Goal: Task Accomplishment & Management: Manage account settings

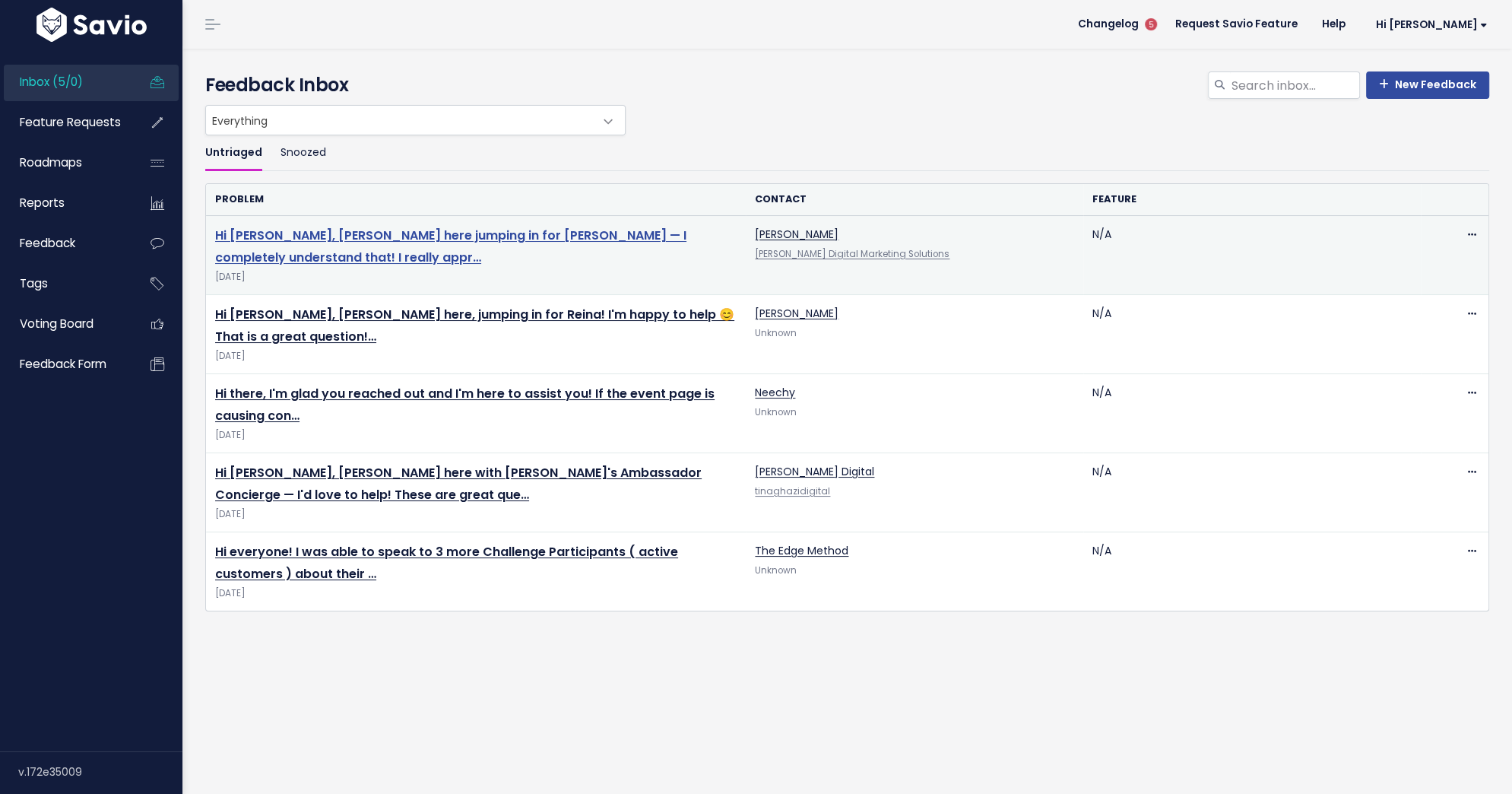
click at [447, 233] on link "Hi Gosia, Indranil here jumping in for Sidney — I completely understand that! I…" at bounding box center [450, 246] width 471 height 40
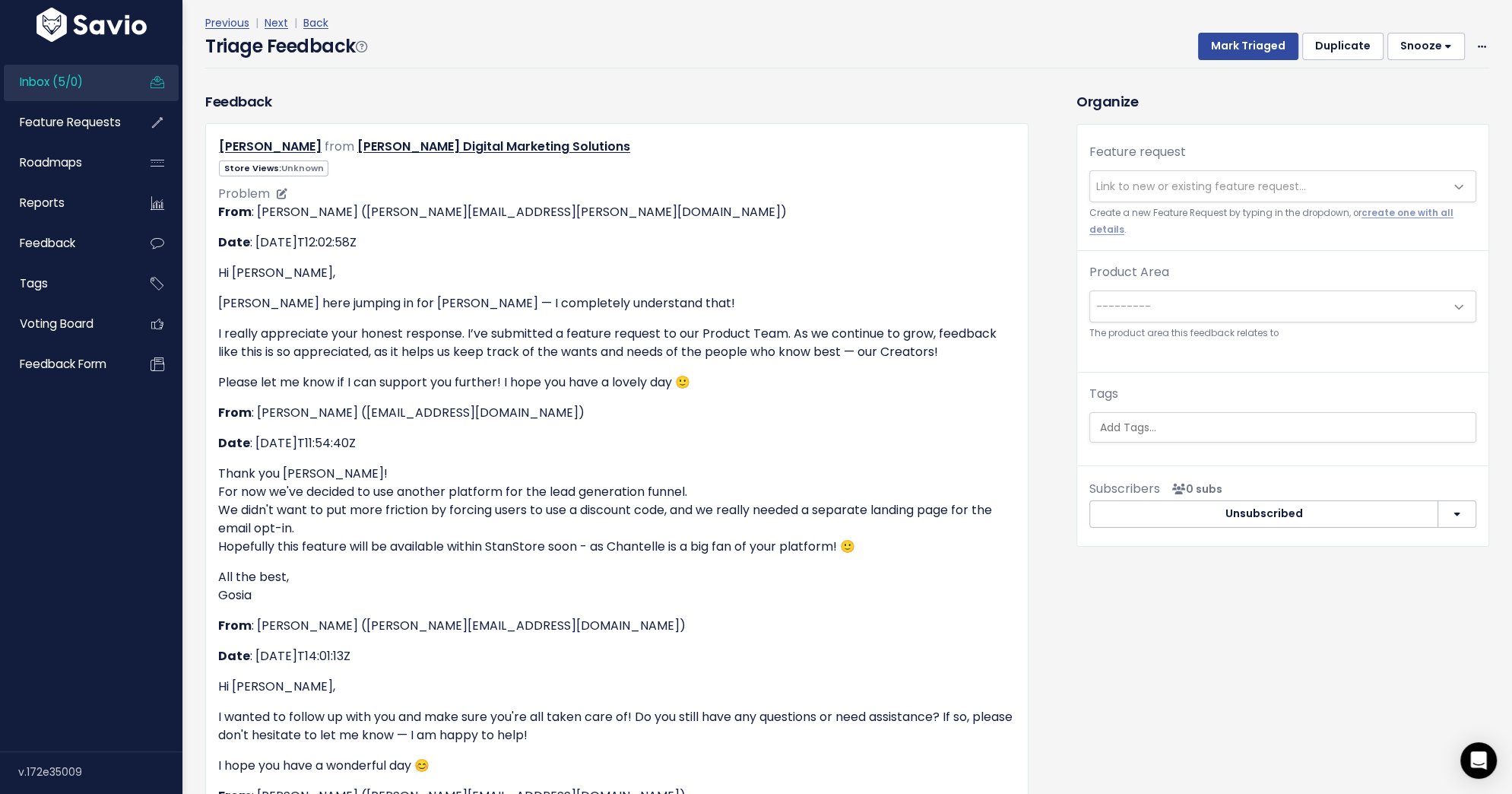
scroll to position [59, 0]
click at [1476, 40] on span at bounding box center [1482, 45] width 15 height 19
click at [1431, 115] on link "Delete" at bounding box center [1421, 116] width 109 height 29
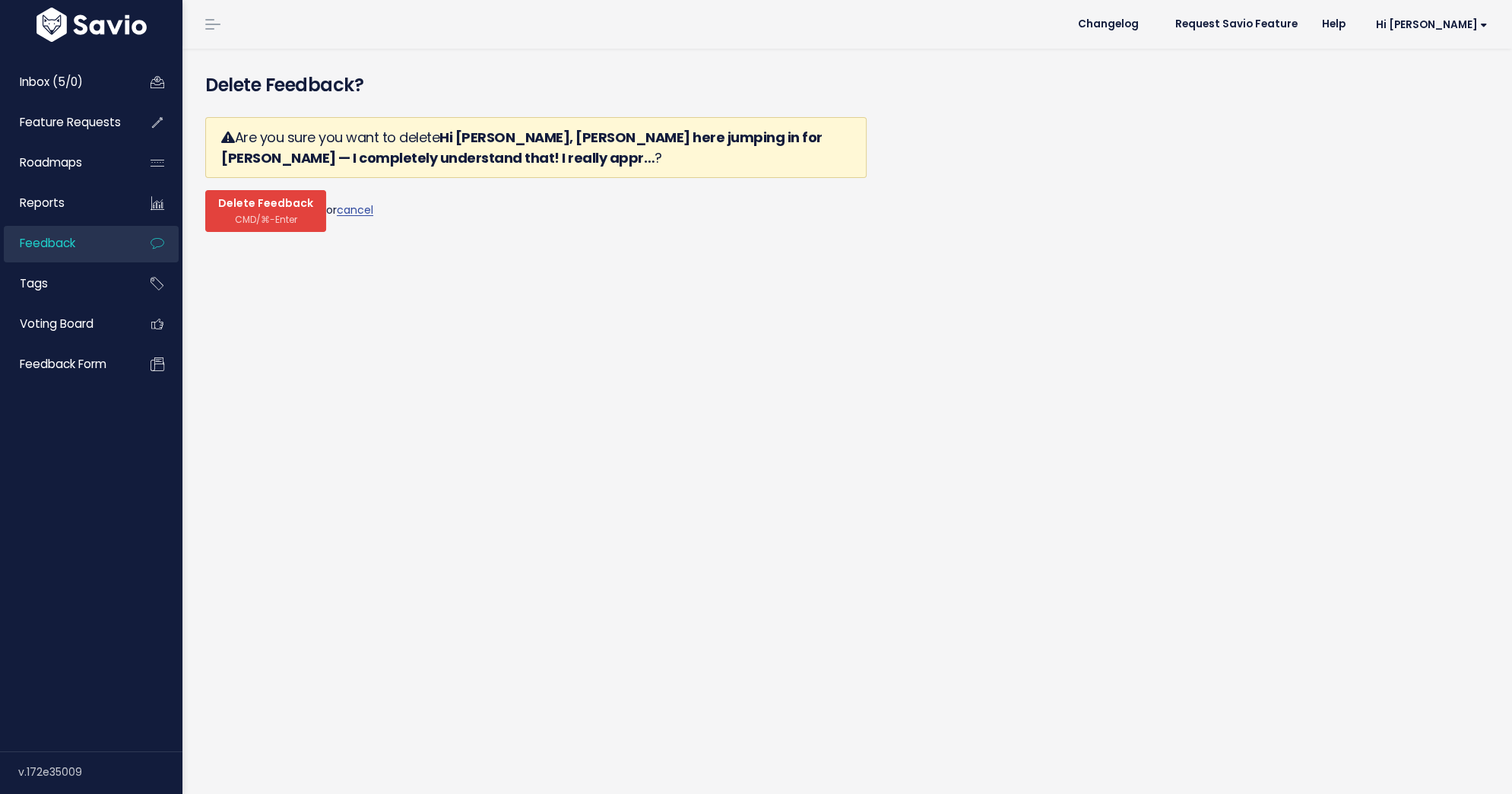
click at [245, 214] on span "CMD/⌘-Enter" at bounding box center [266, 219] width 62 height 11
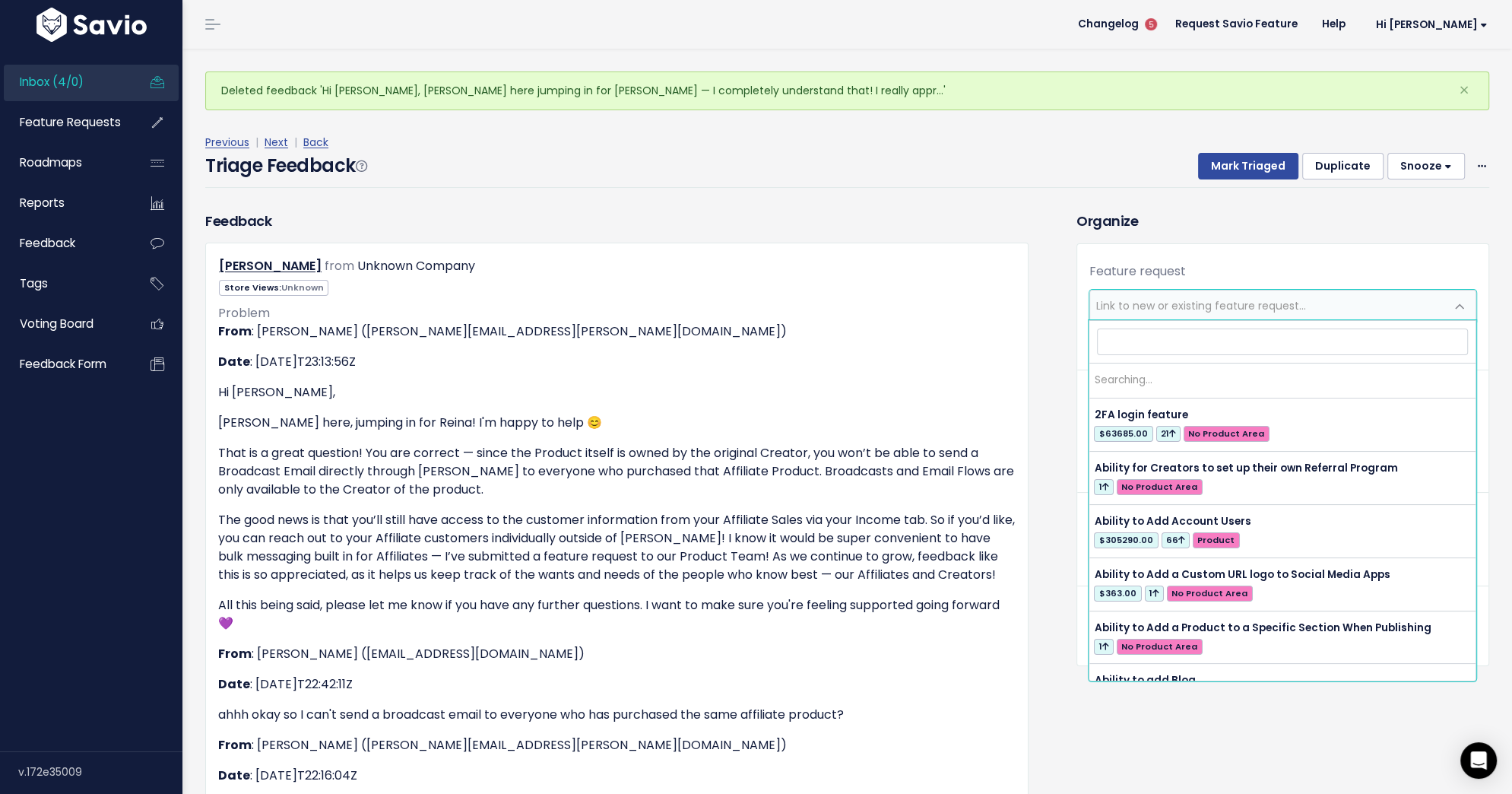
click at [1121, 307] on span "Link to new or existing feature request..." at bounding box center [1201, 306] width 210 height 16
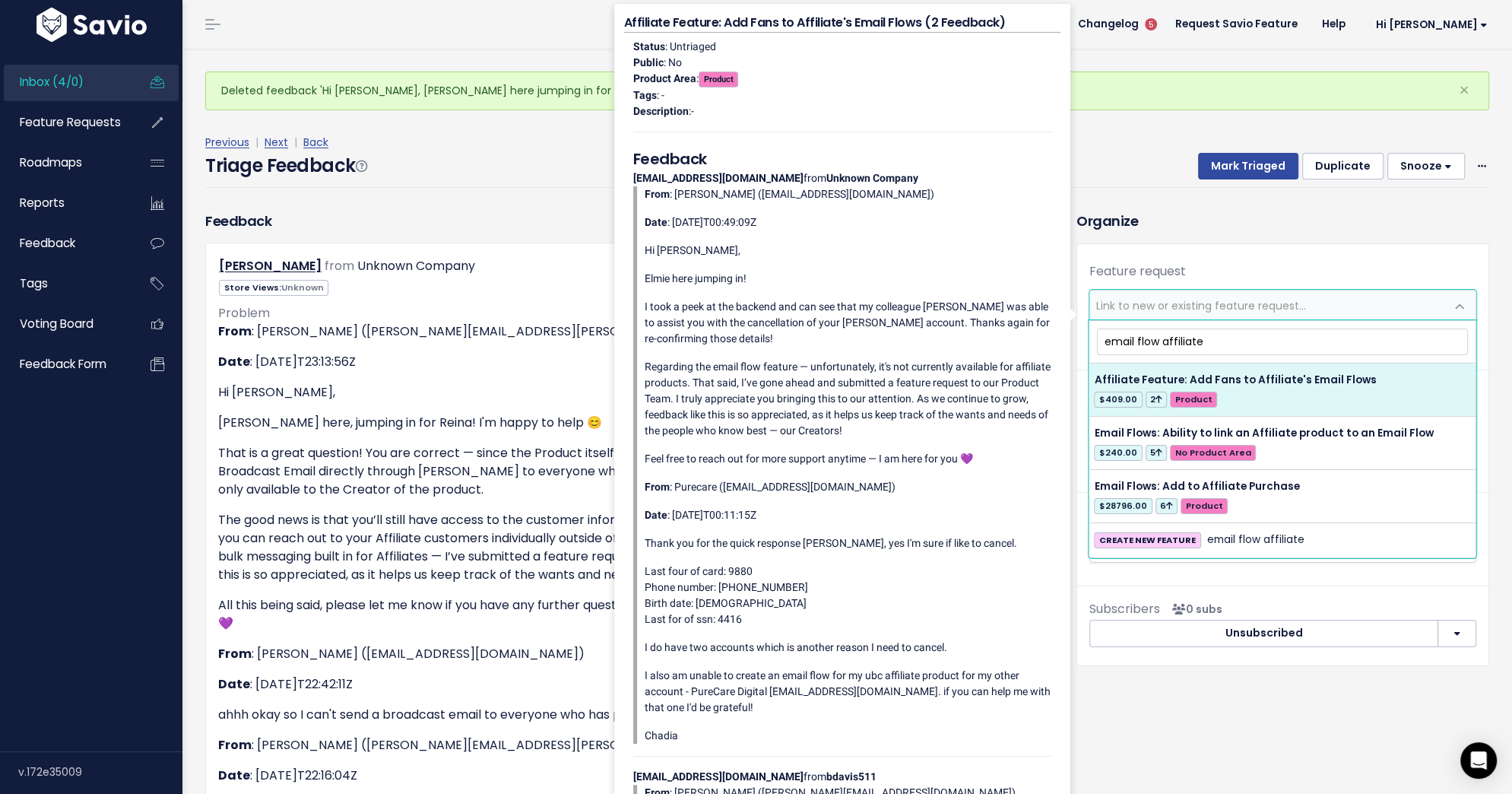
type input "email flow affiliate"
select select "57999"
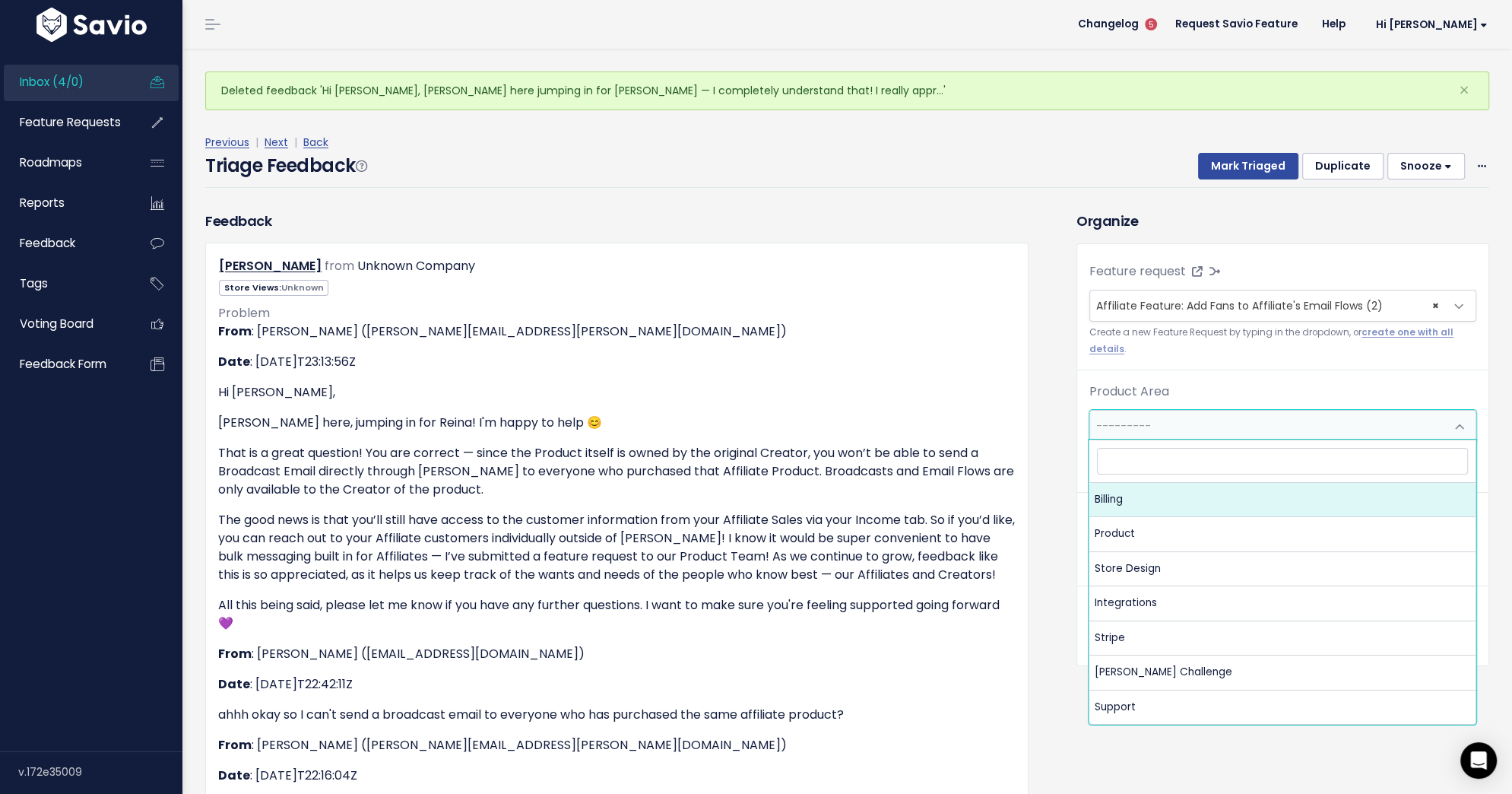
click at [1186, 425] on span "---------" at bounding box center [1267, 425] width 355 height 30
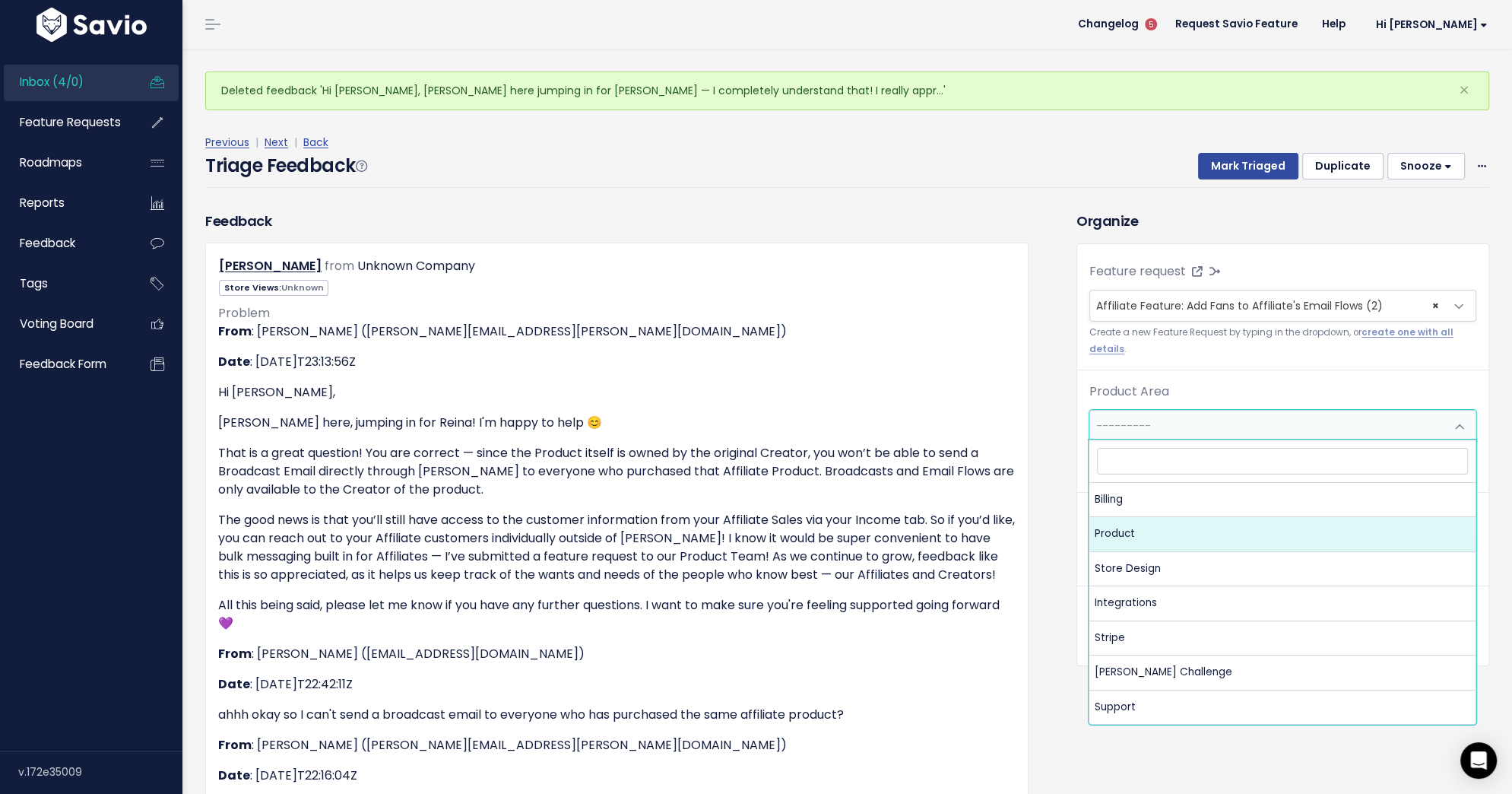
select select "MAIN:PRODUCT"
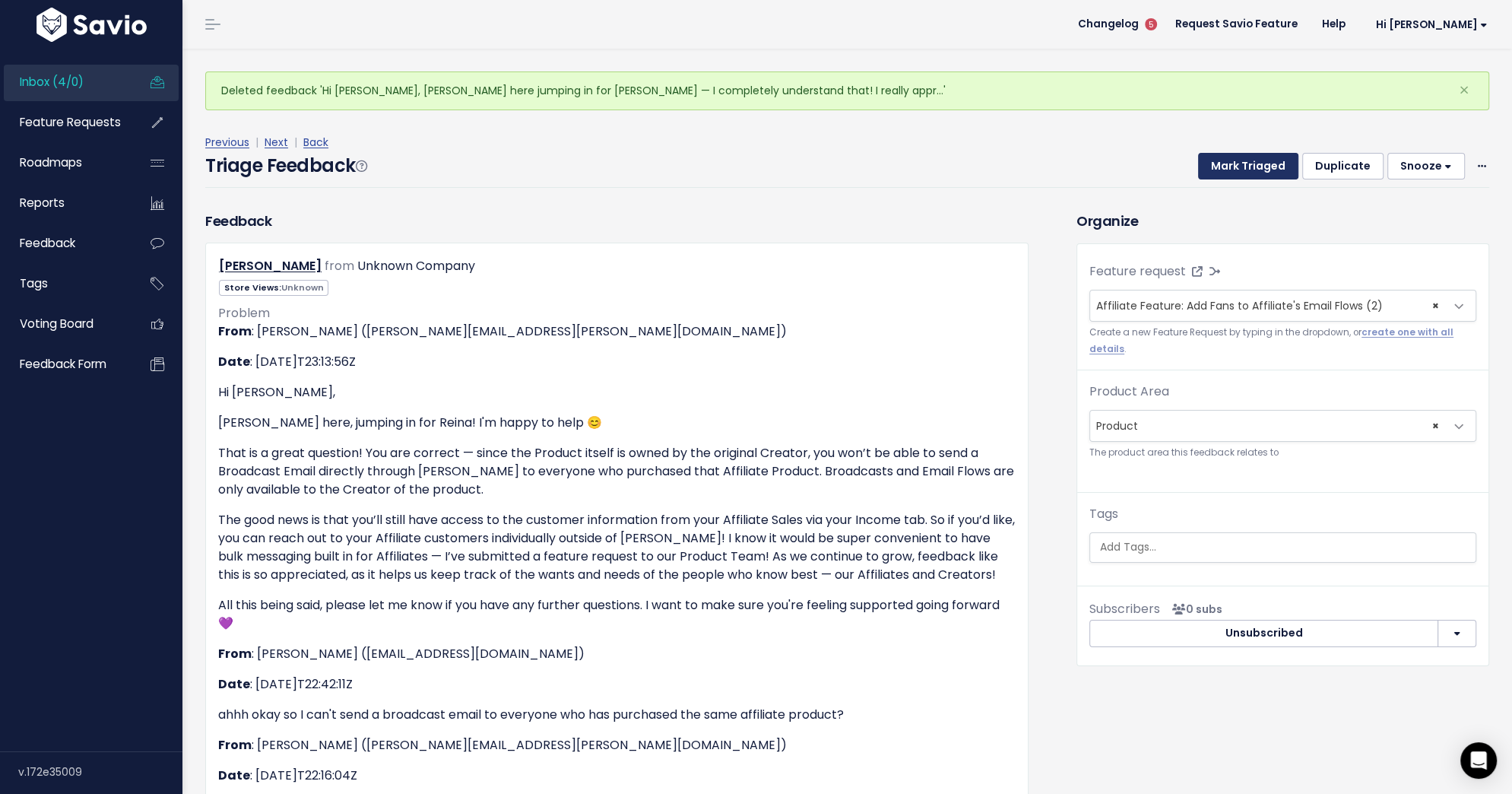
click at [1279, 164] on button "Mark Triaged" at bounding box center [1248, 166] width 101 height 28
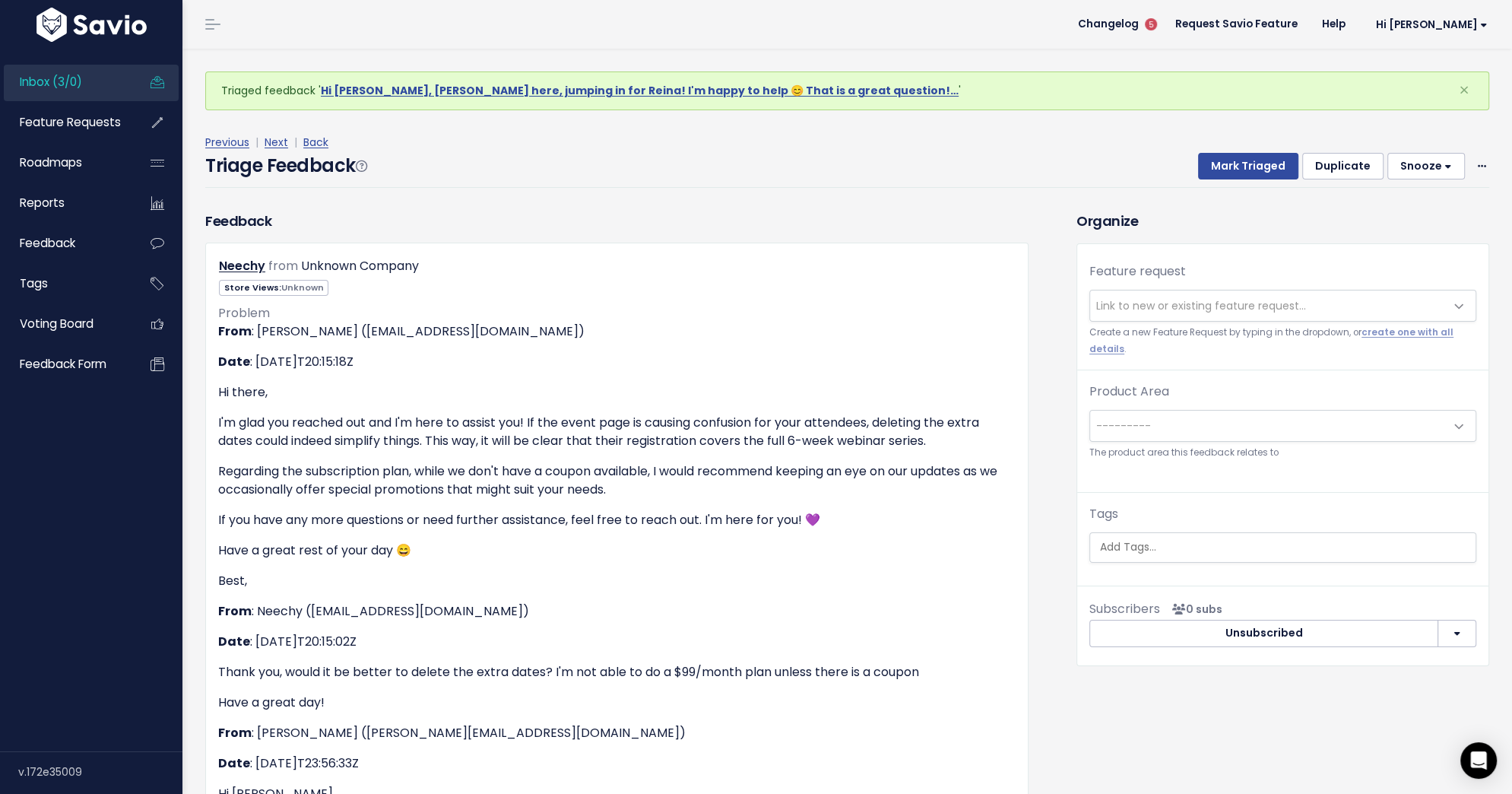
click at [1472, 171] on div "Mark Triaged Duplicate Snooze 1 day 3 days 7 days 14 days Edit Delete" at bounding box center [1334, 166] width 309 height 28
click at [1478, 158] on span at bounding box center [1482, 166] width 15 height 19
click at [1391, 234] on link "Delete" at bounding box center [1421, 238] width 109 height 29
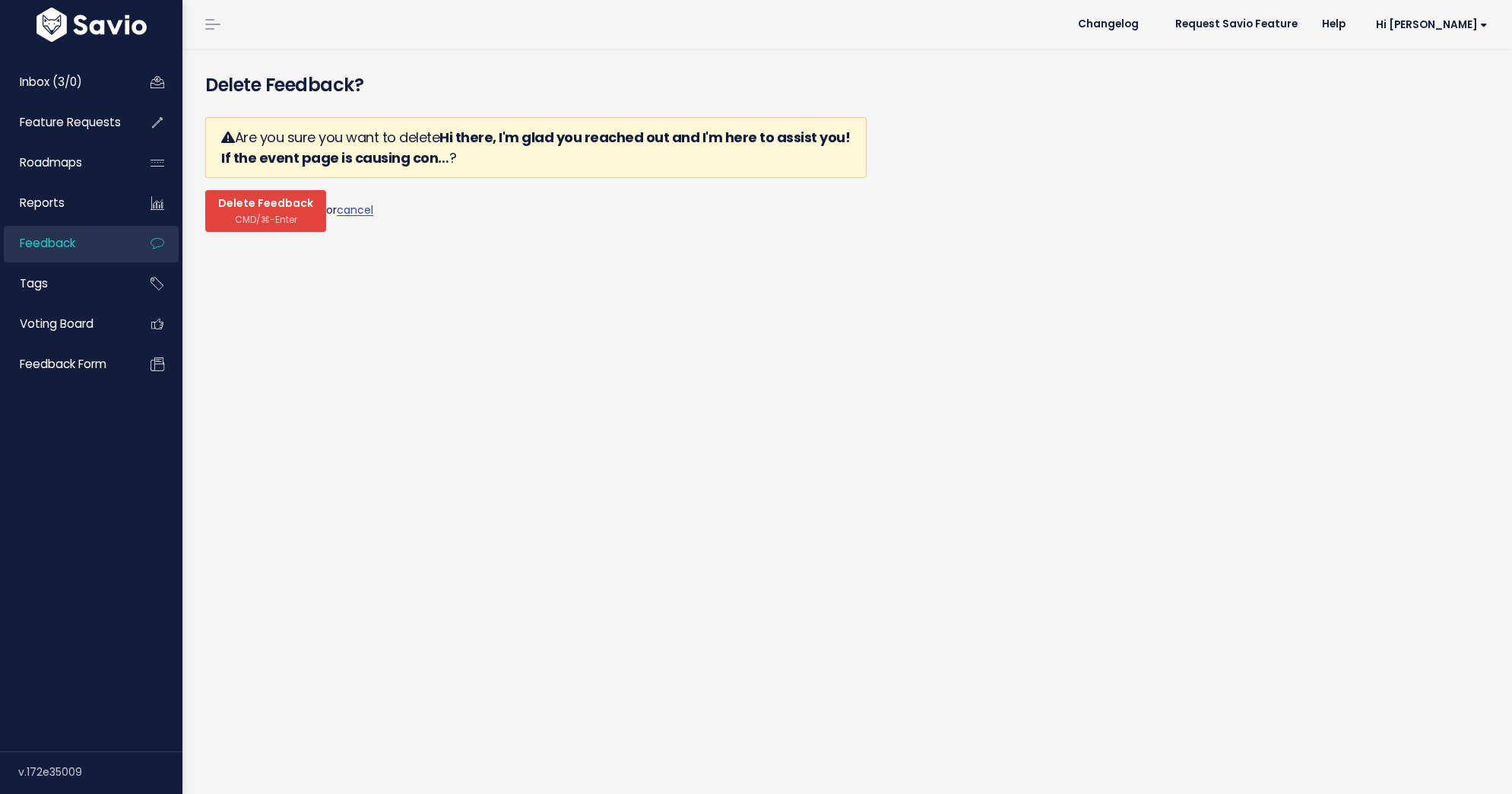
click at [238, 220] on span "CMD/⌘-Enter" at bounding box center [266, 219] width 62 height 11
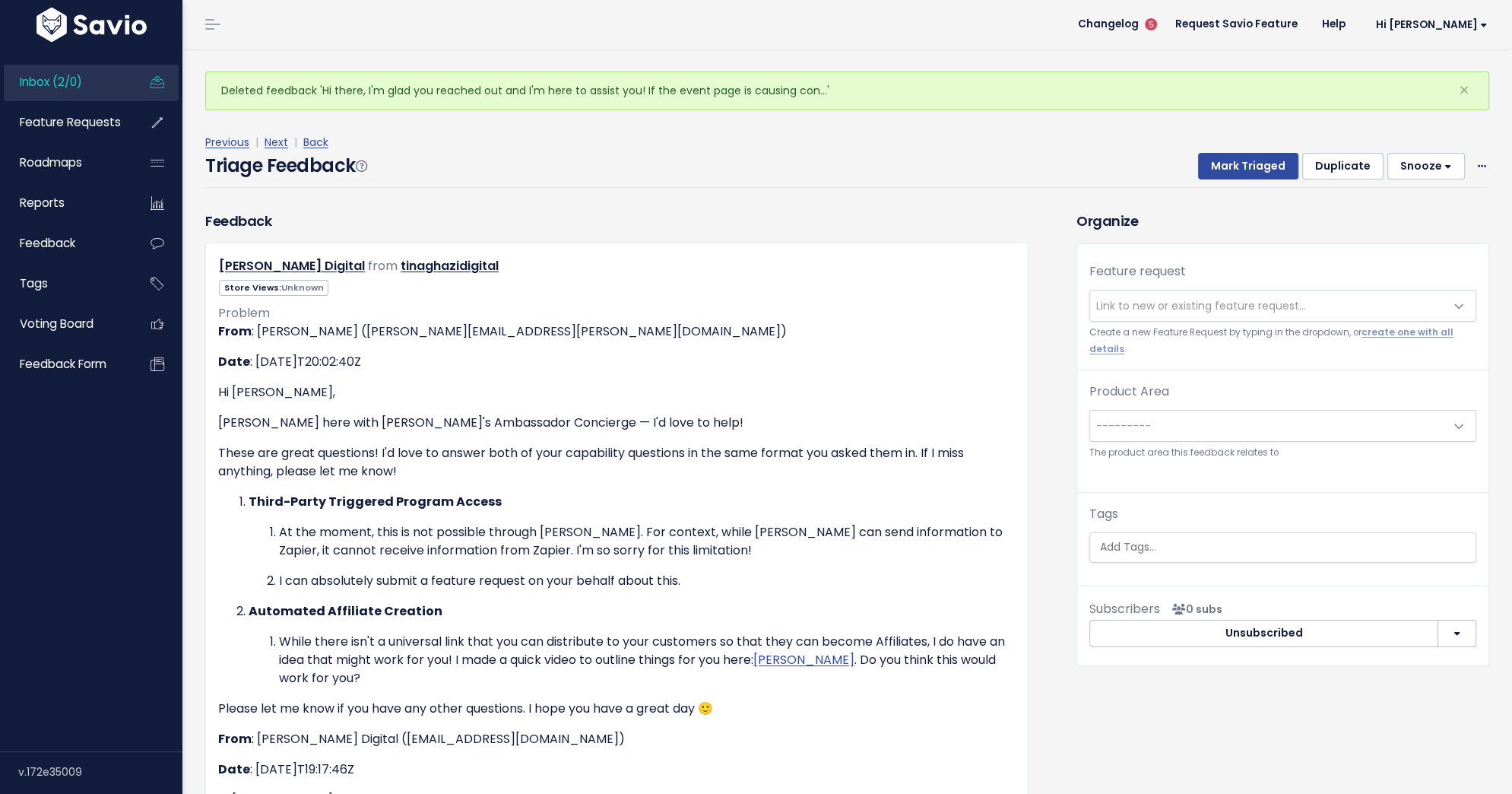
click at [1123, 316] on span "Link to new or existing feature request..." at bounding box center [1267, 305] width 355 height 30
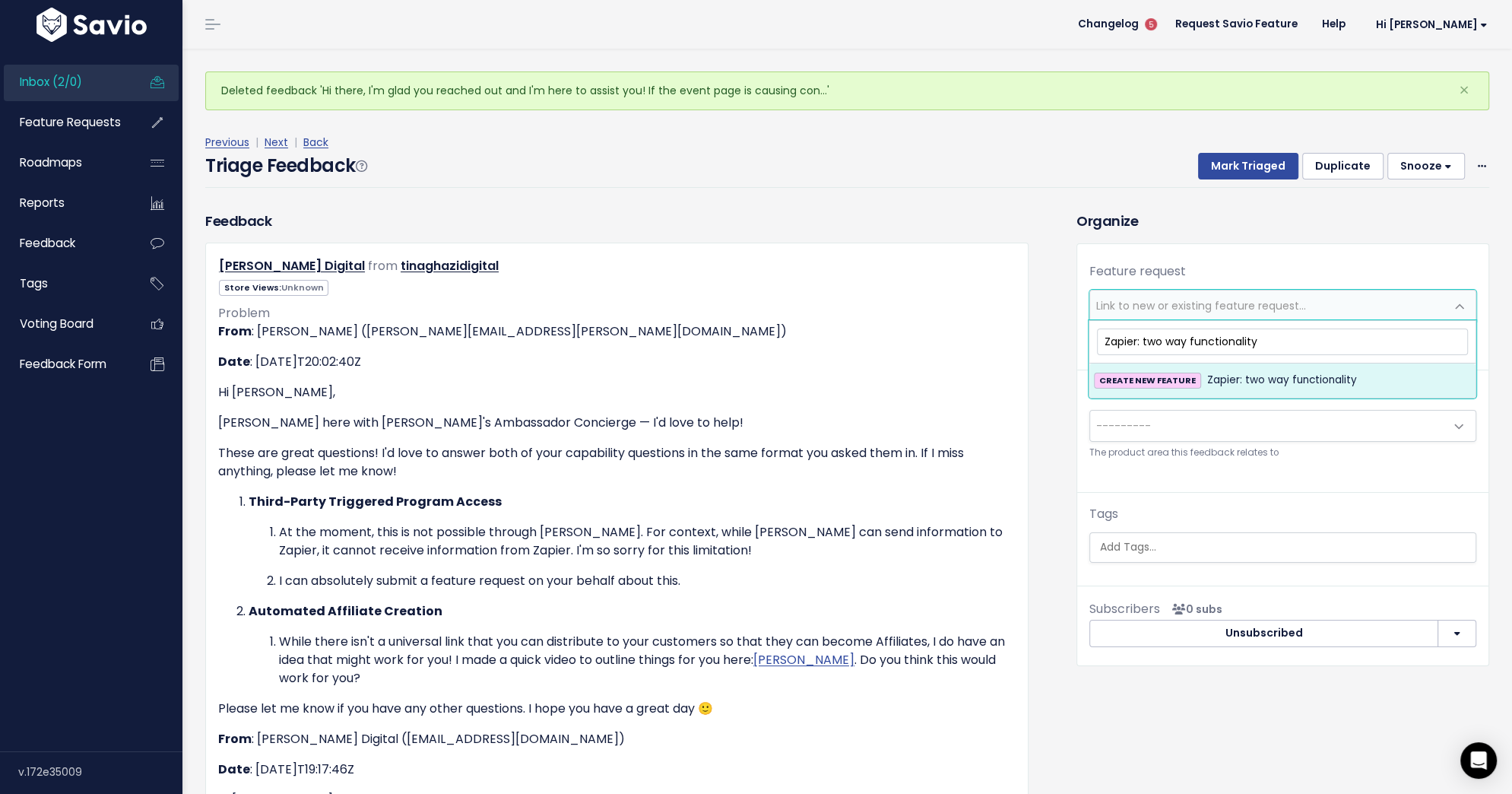
type input "Zapier: two way functionality"
click at [1350, 376] on div "CREATE NEW FEATURE Zapier: two way functionality" at bounding box center [1282, 380] width 377 height 18
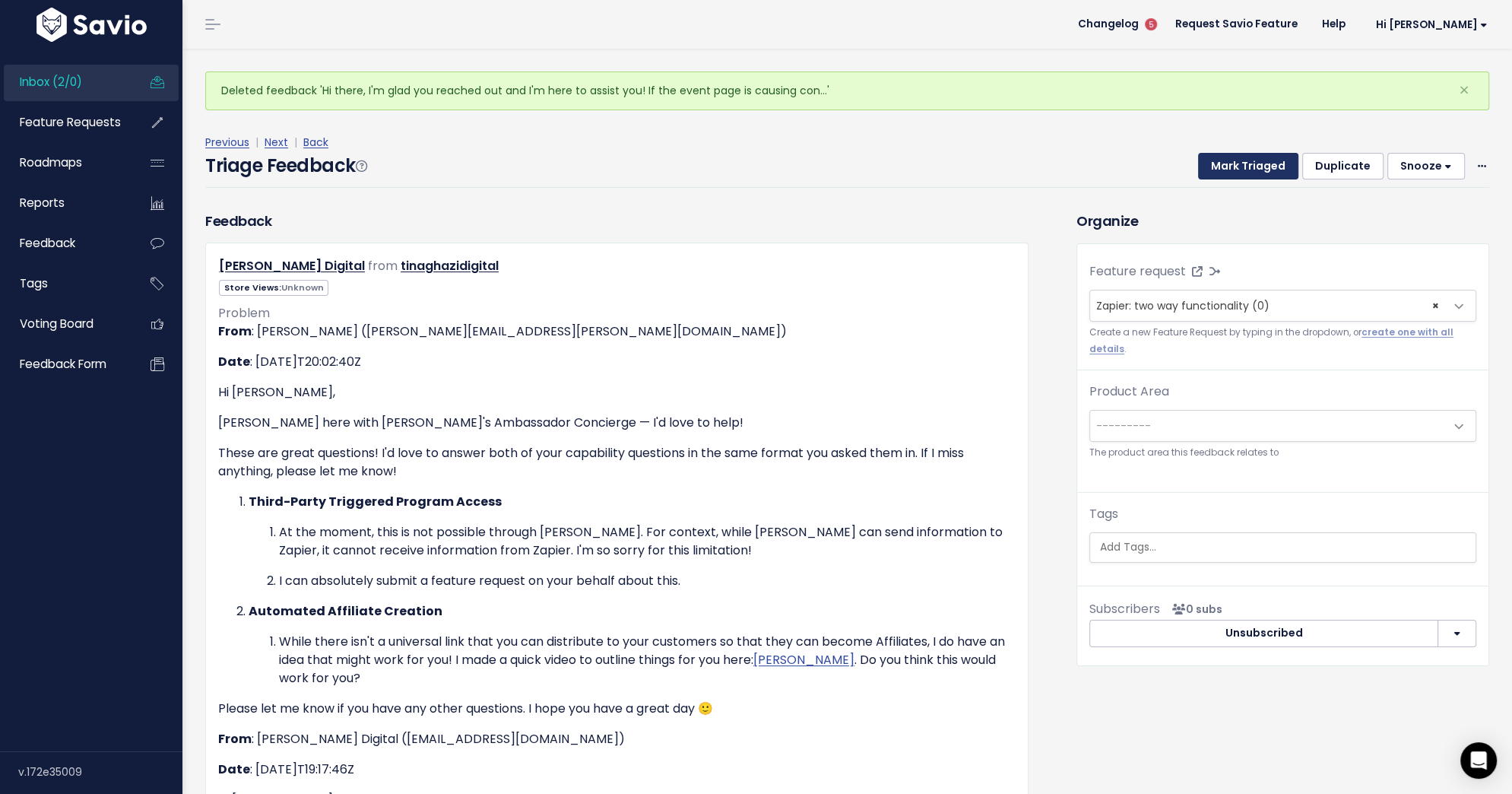
click at [1273, 171] on button "Mark Triaged" at bounding box center [1248, 166] width 101 height 28
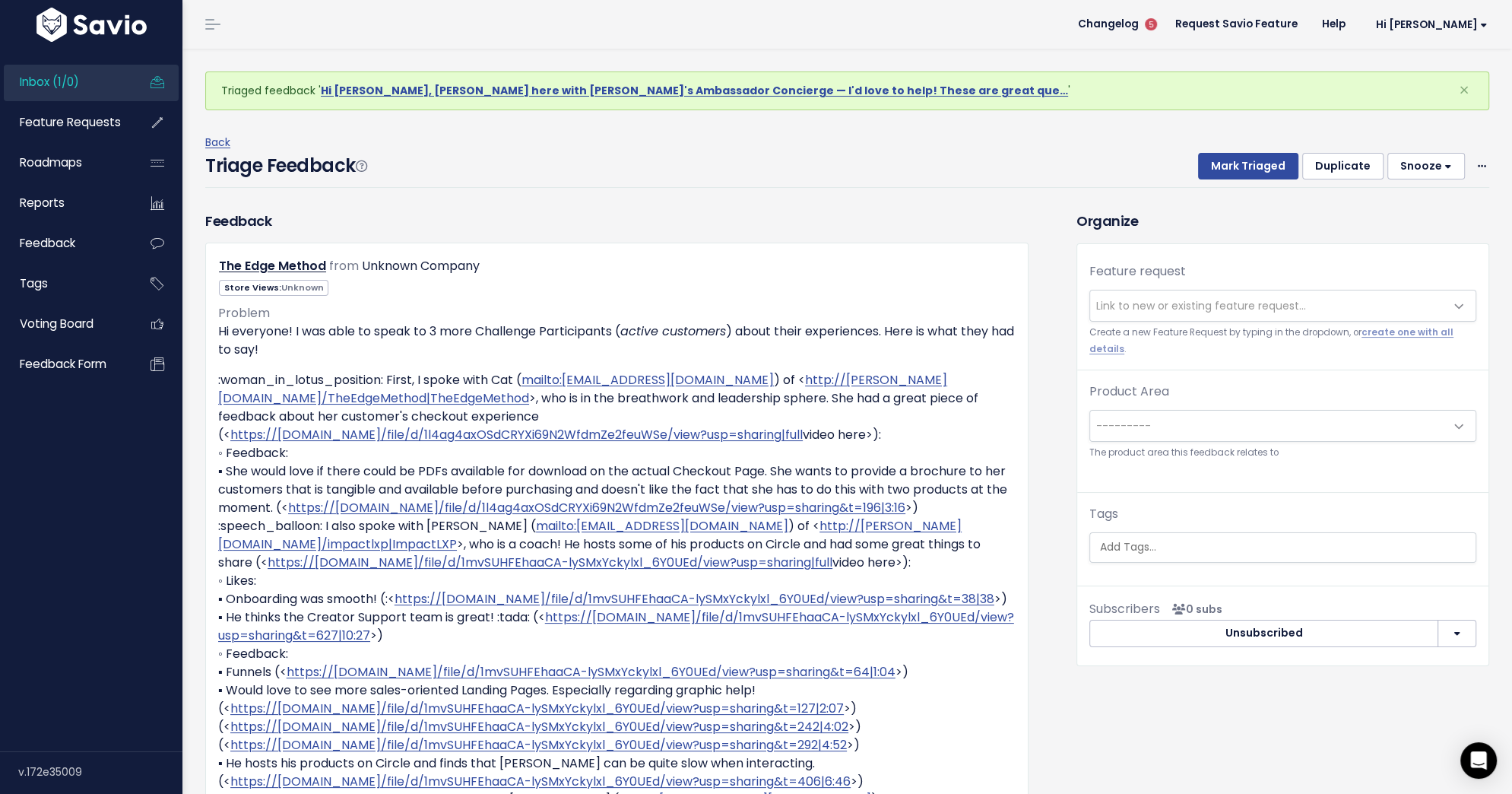
click at [1357, 163] on button "Duplicate" at bounding box center [1342, 166] width 81 height 28
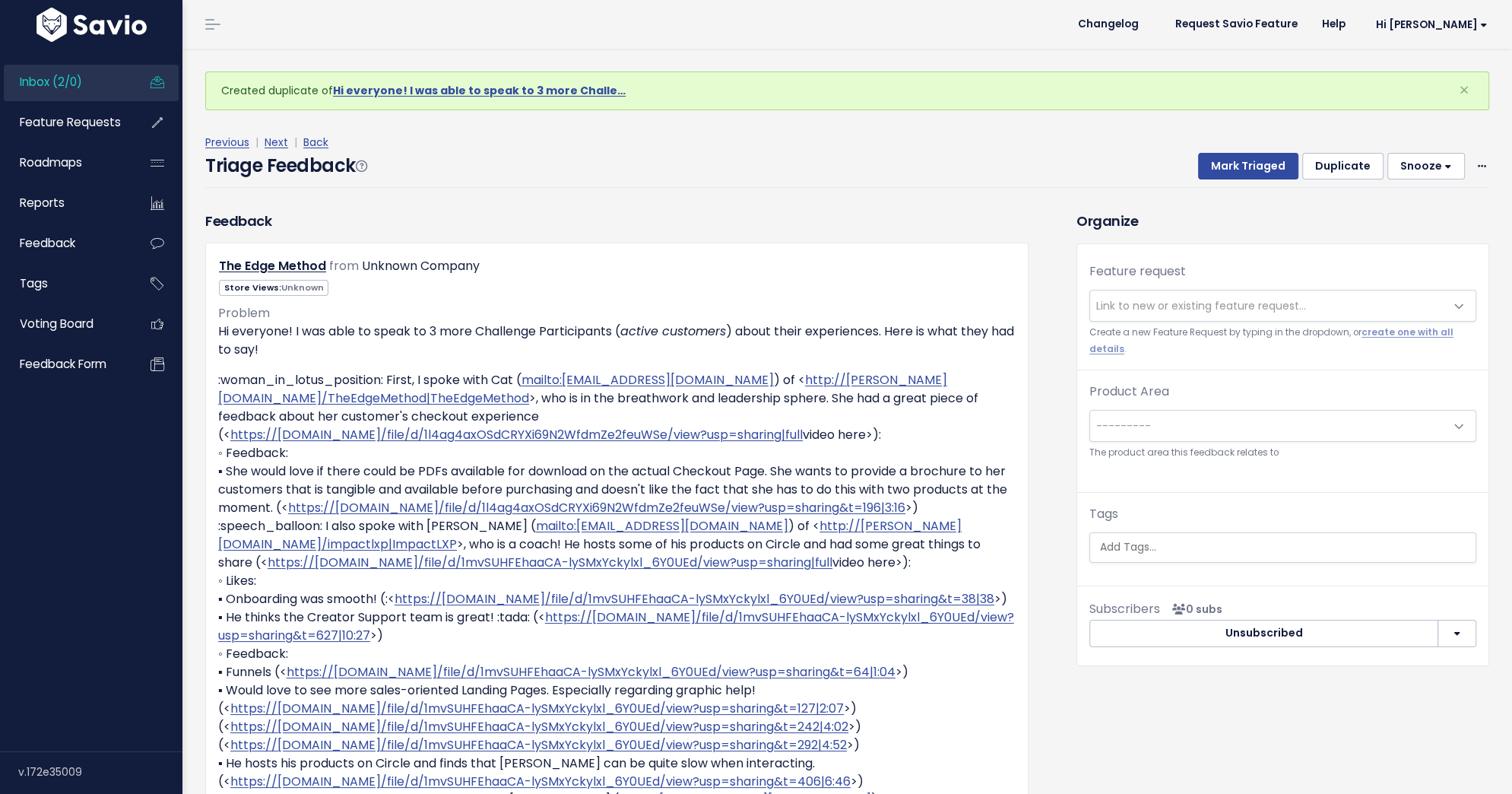
click at [1357, 163] on button "Duplicate" at bounding box center [1342, 166] width 81 height 28
click at [1256, 307] on span "Link to new or existing feature request..." at bounding box center [1201, 306] width 210 height 16
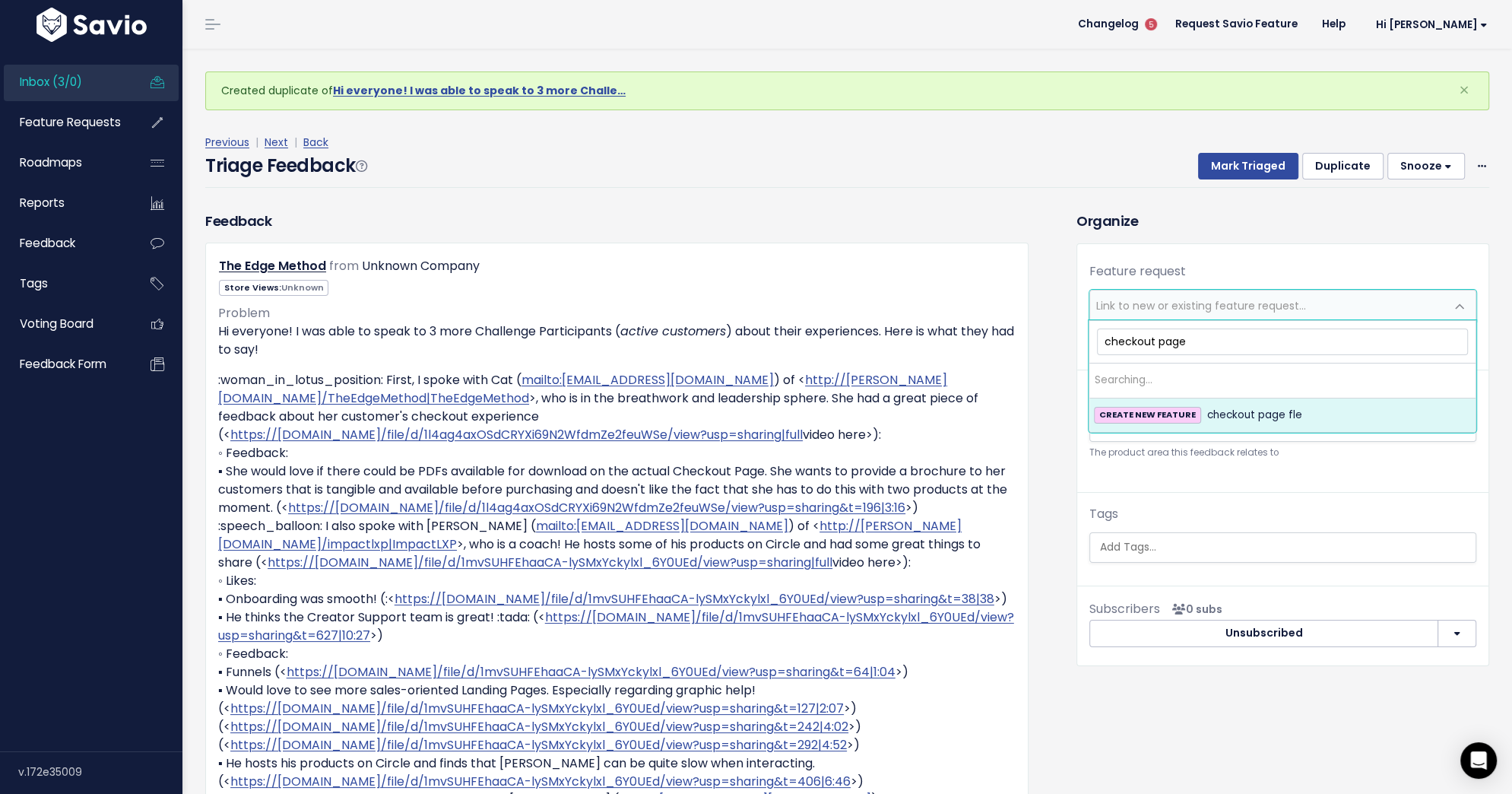
type input "checkout page"
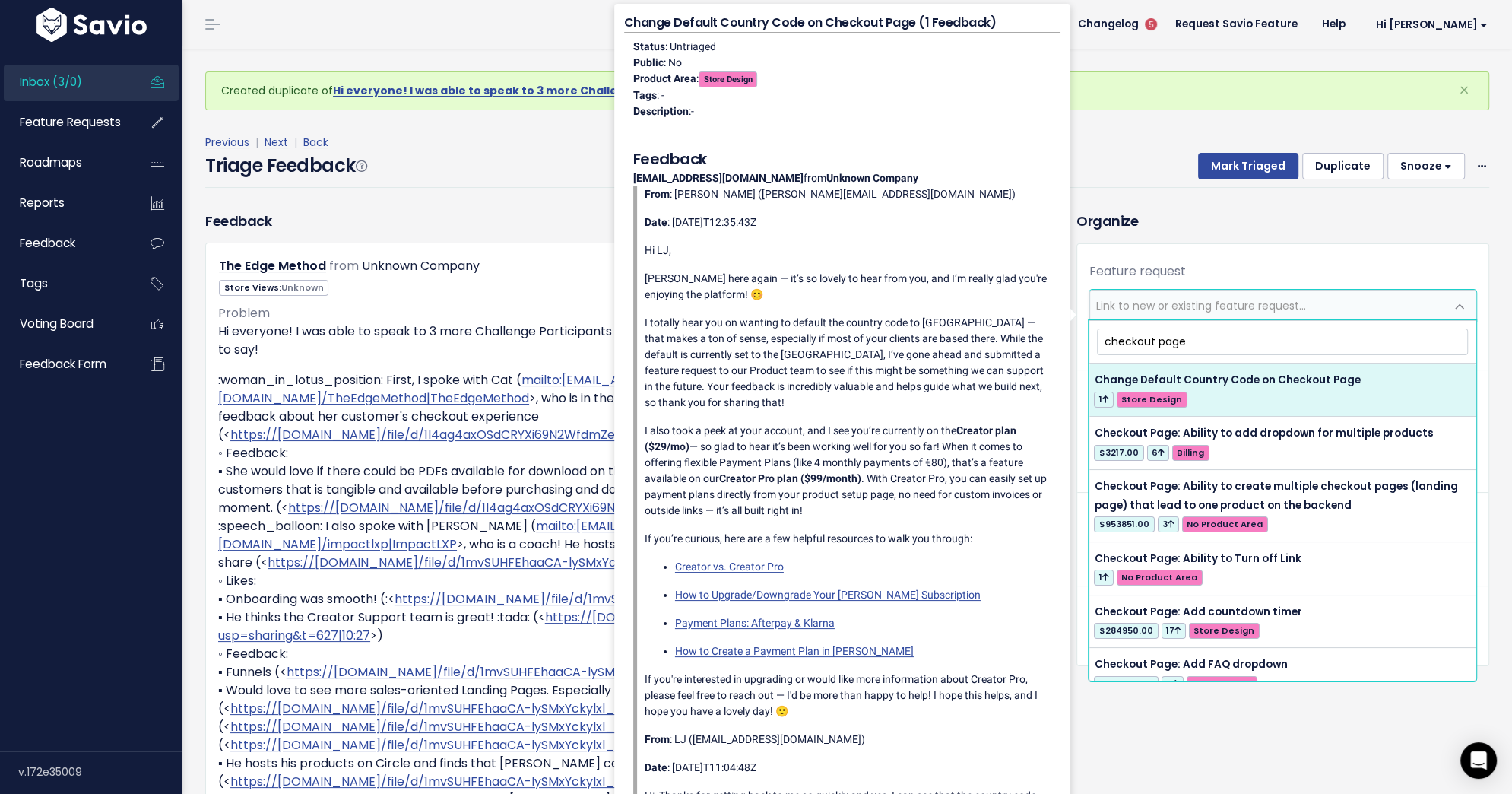
click at [1152, 343] on input "checkout page" at bounding box center [1282, 341] width 371 height 27
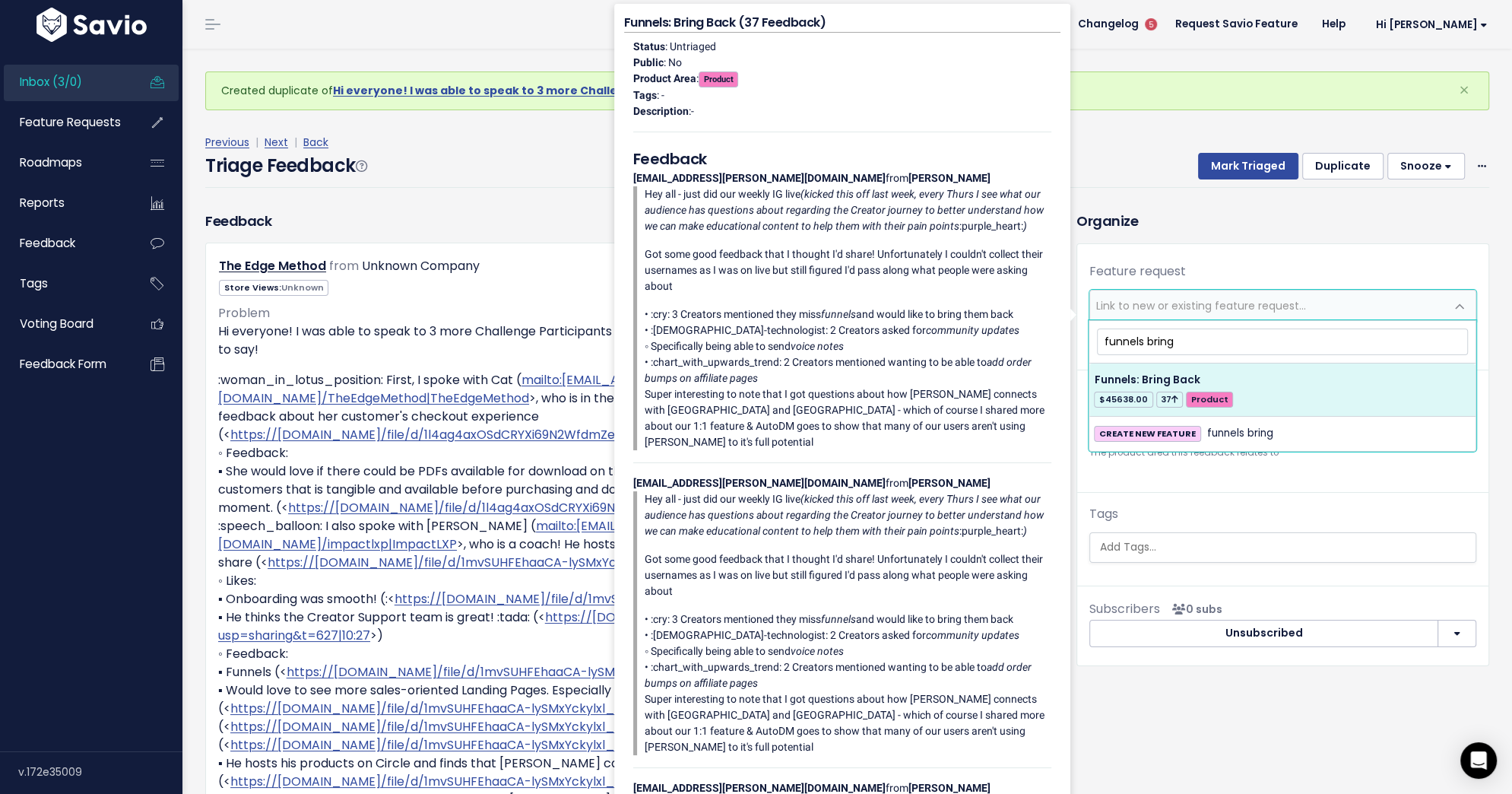
type input "funnels bring"
select select "56677"
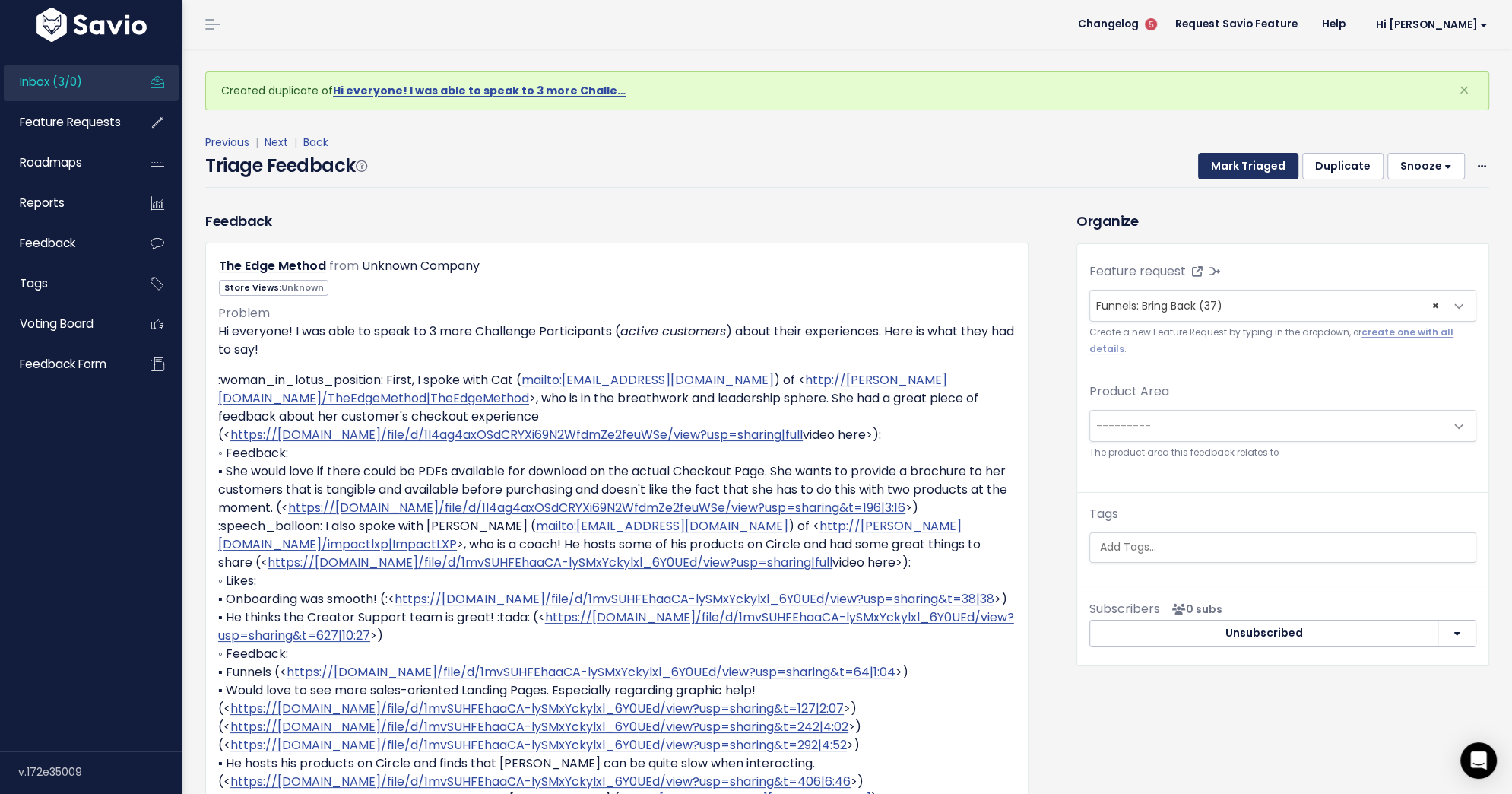
click at [1280, 171] on button "Mark Triaged" at bounding box center [1248, 166] width 101 height 28
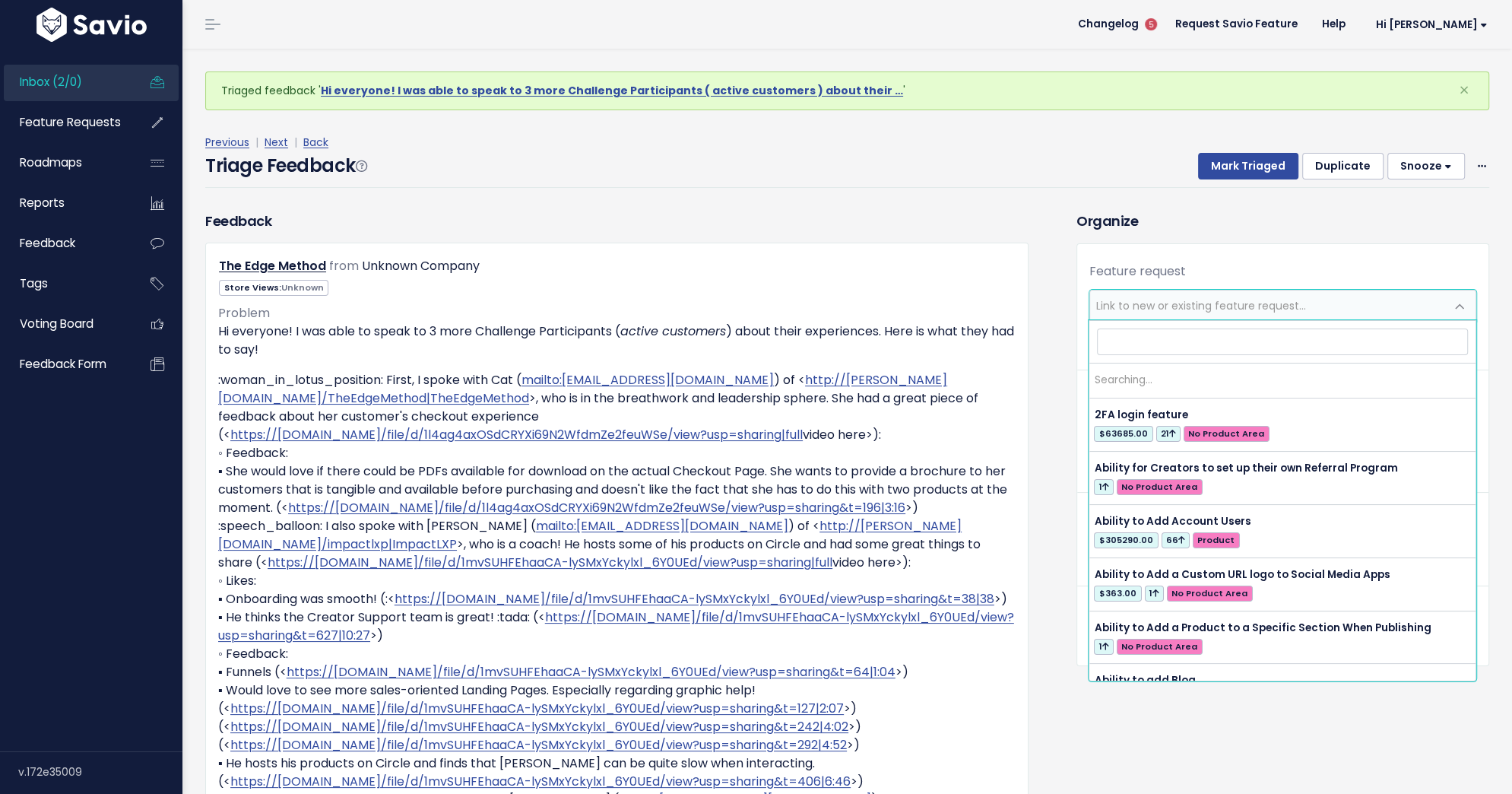
click at [1108, 311] on span "Link to new or existing feature request..." at bounding box center [1201, 306] width 210 height 16
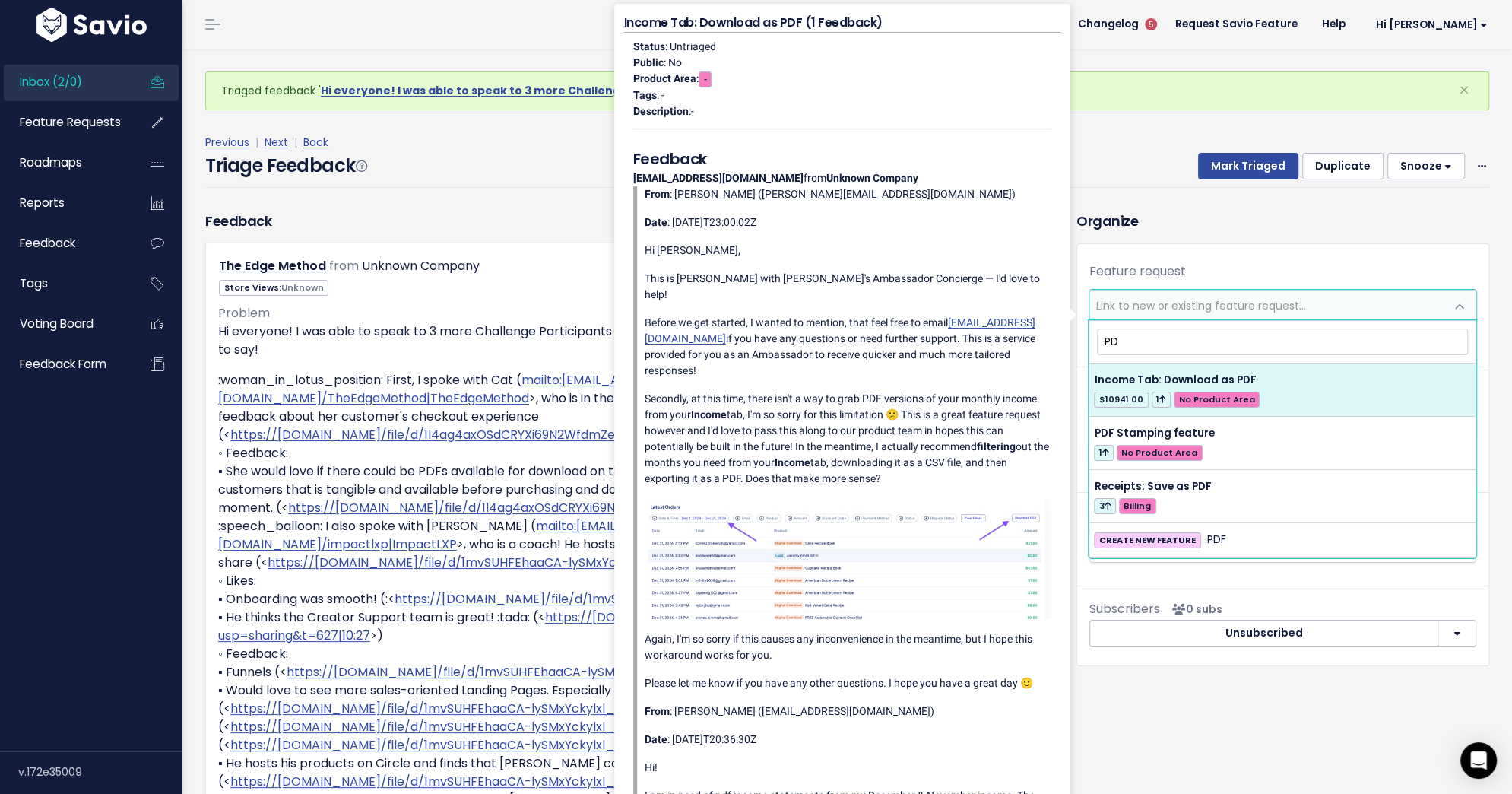
type input "P"
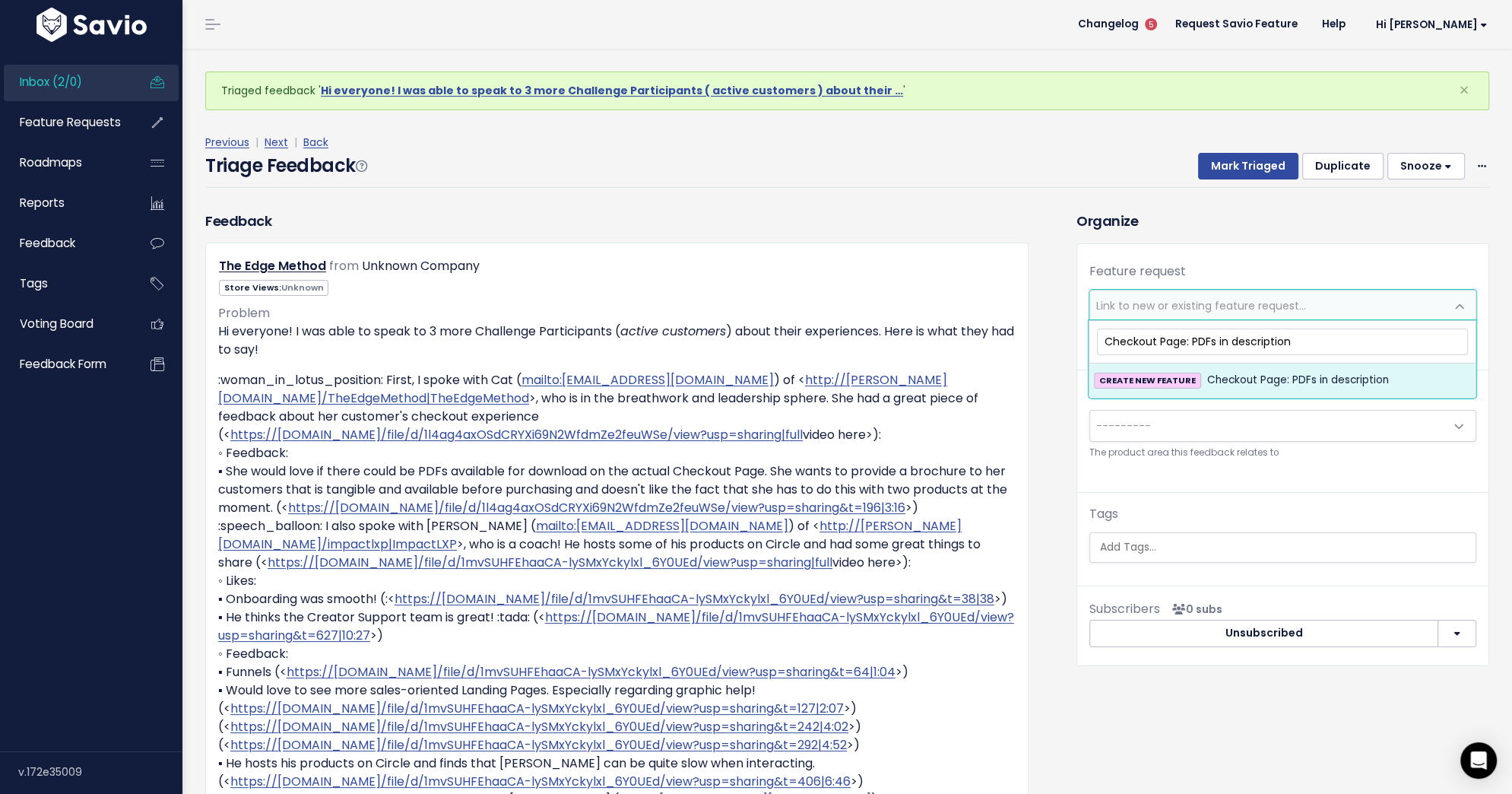
type input "Checkout Page: PDFs in description"
click at [1176, 375] on strong "CREATE NEW FEATURE" at bounding box center [1148, 380] width 96 height 12
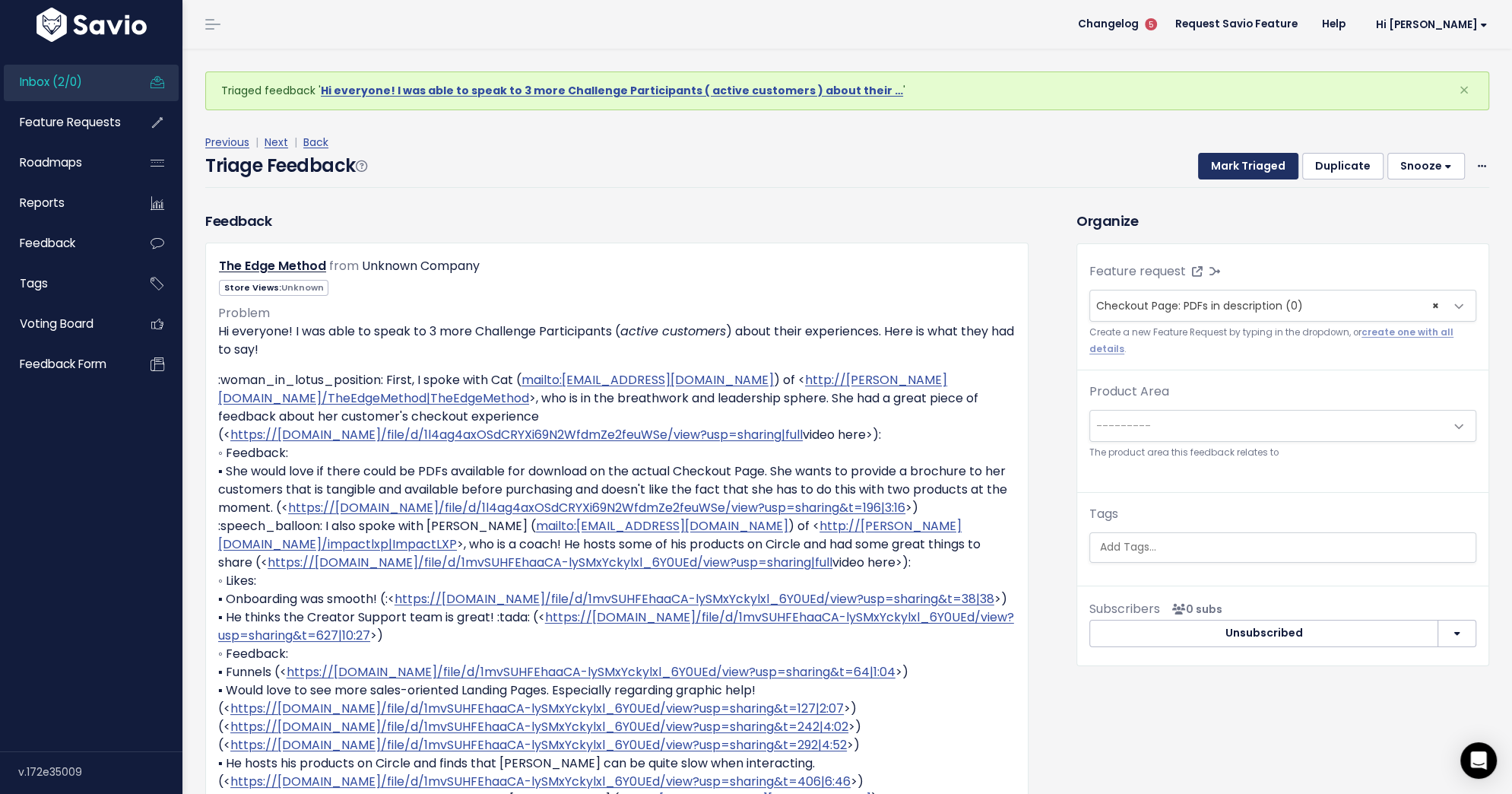
click at [1238, 165] on button "Mark Triaged" at bounding box center [1248, 166] width 101 height 28
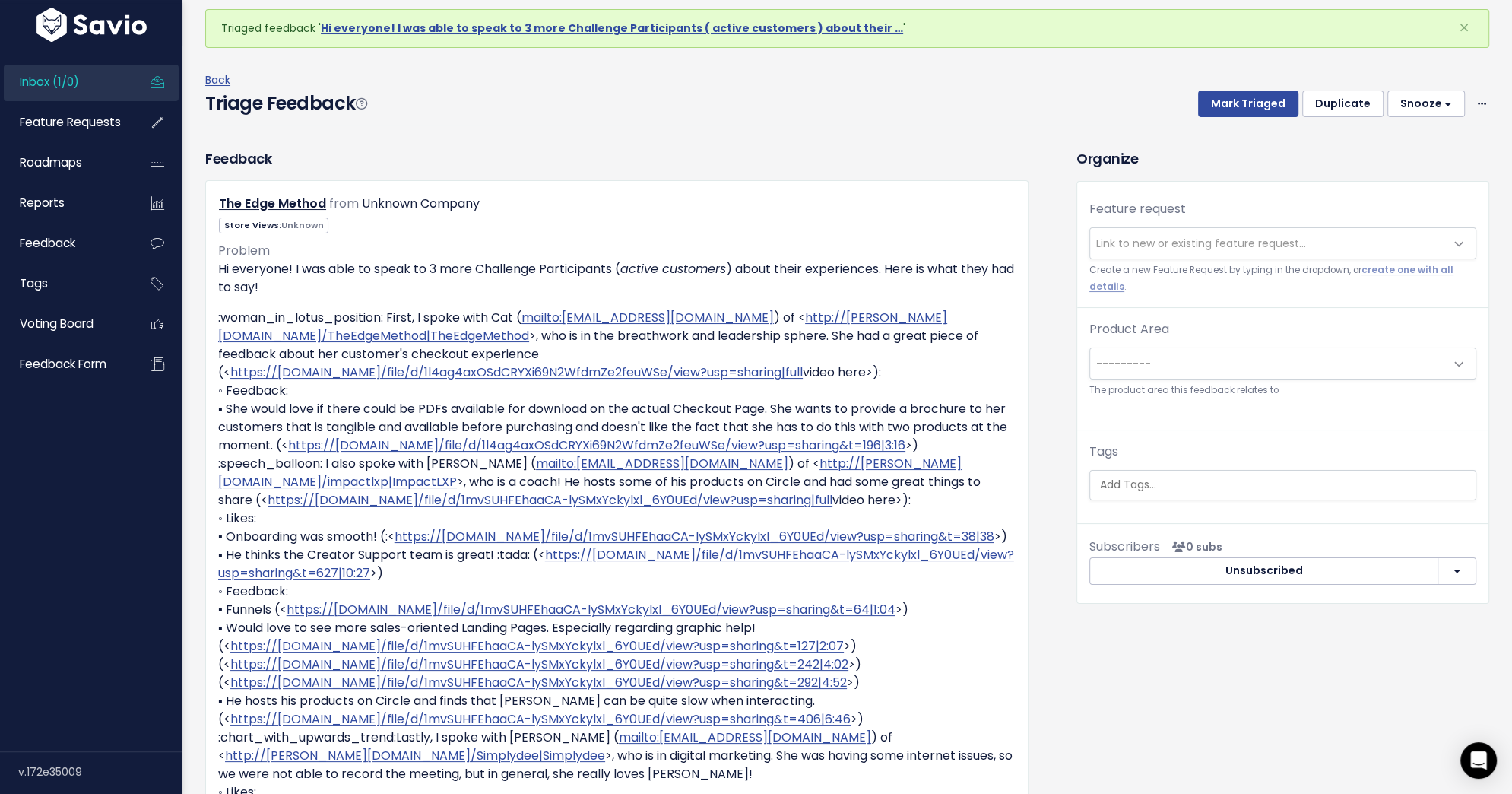
scroll to position [31, 0]
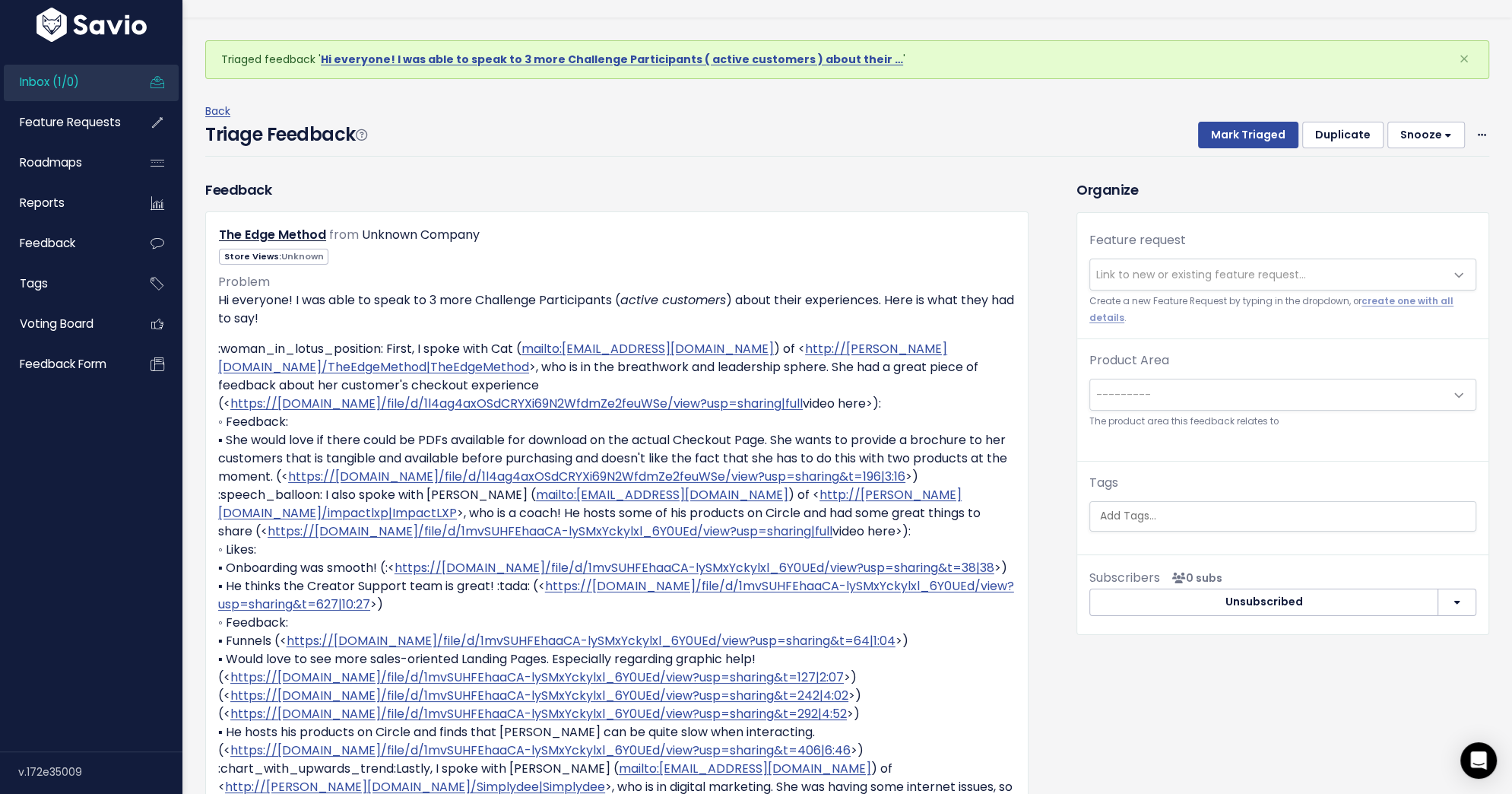
click at [1210, 275] on span "Link to new or existing feature request..." at bounding box center [1201, 275] width 210 height 16
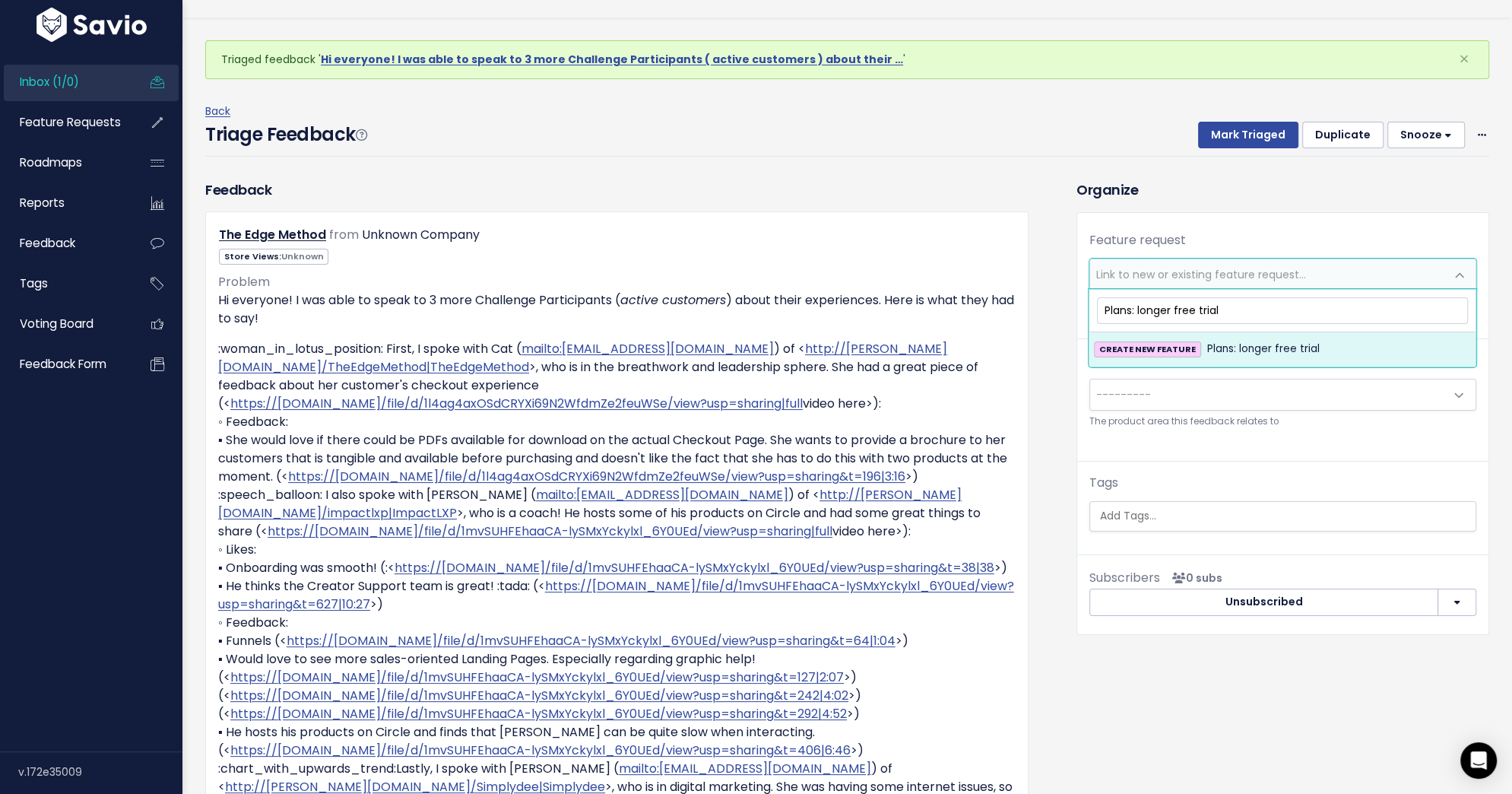
type input "Plans: longer free trial"
click at [1275, 361] on li "CREATE NEW FEATURE Plans: longer free trial" at bounding box center [1282, 349] width 386 height 34
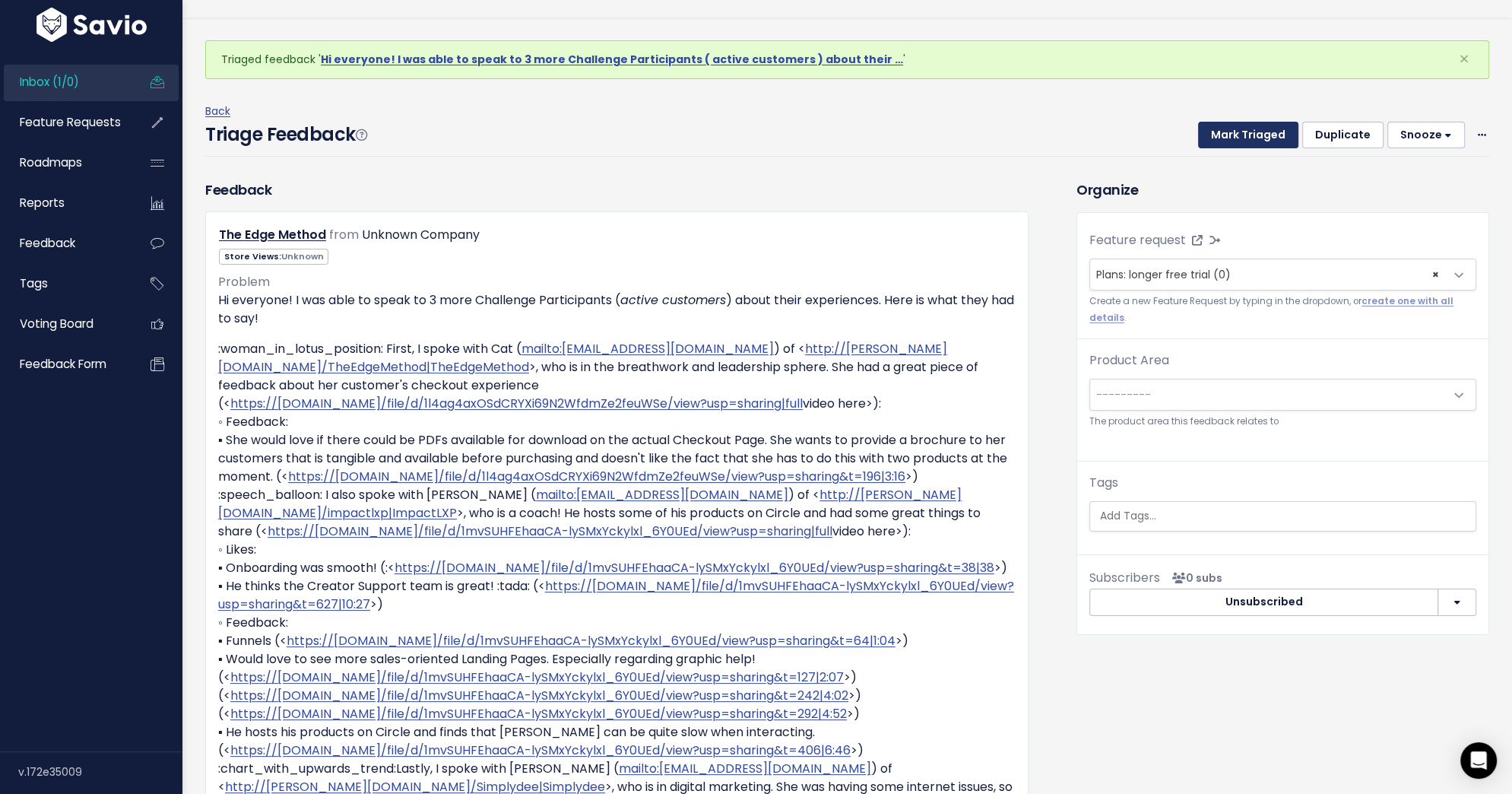
click at [1255, 129] on button "Mark Triaged" at bounding box center [1248, 135] width 101 height 28
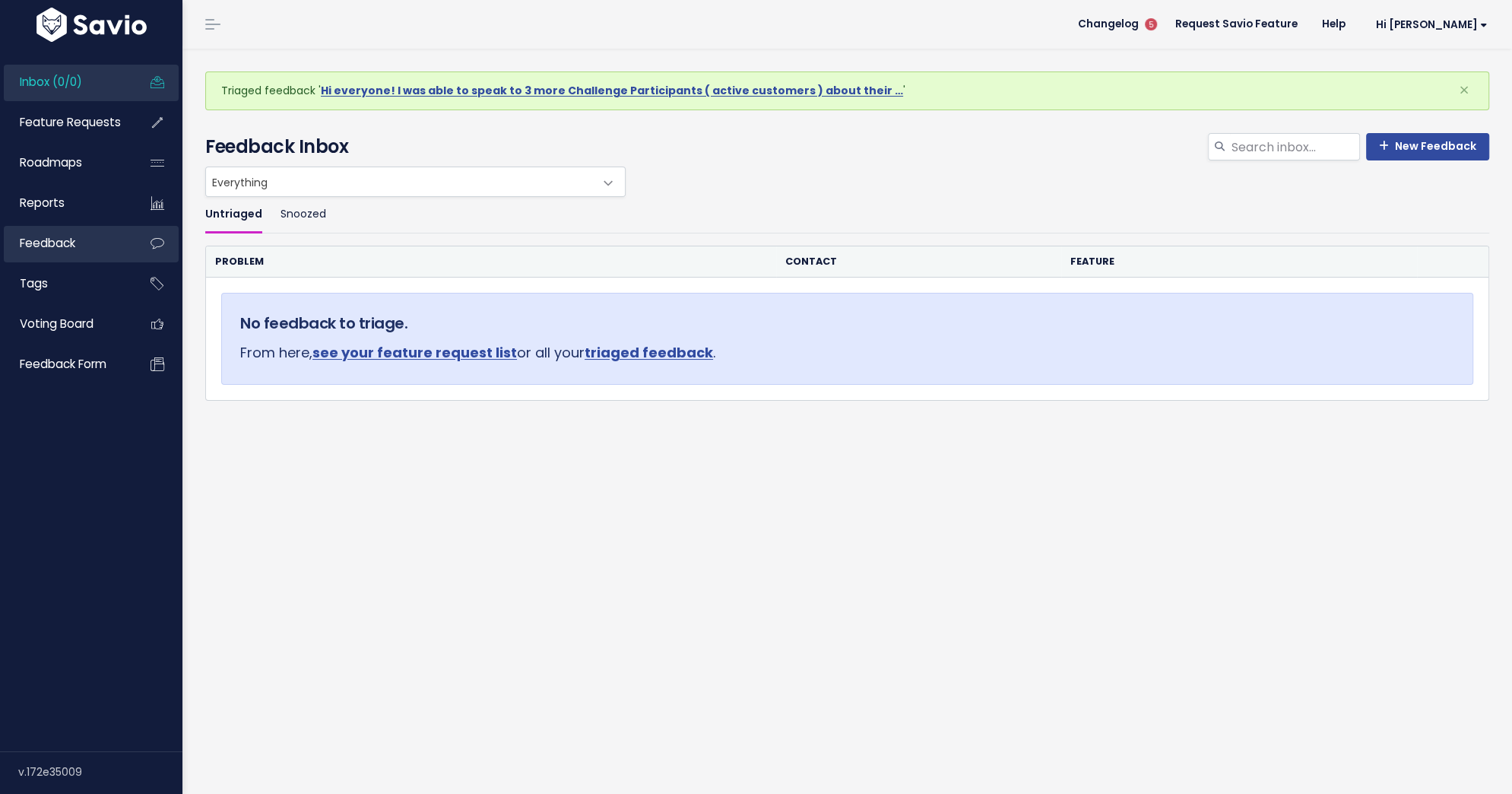
click at [80, 242] on link "Feedback" at bounding box center [65, 243] width 122 height 35
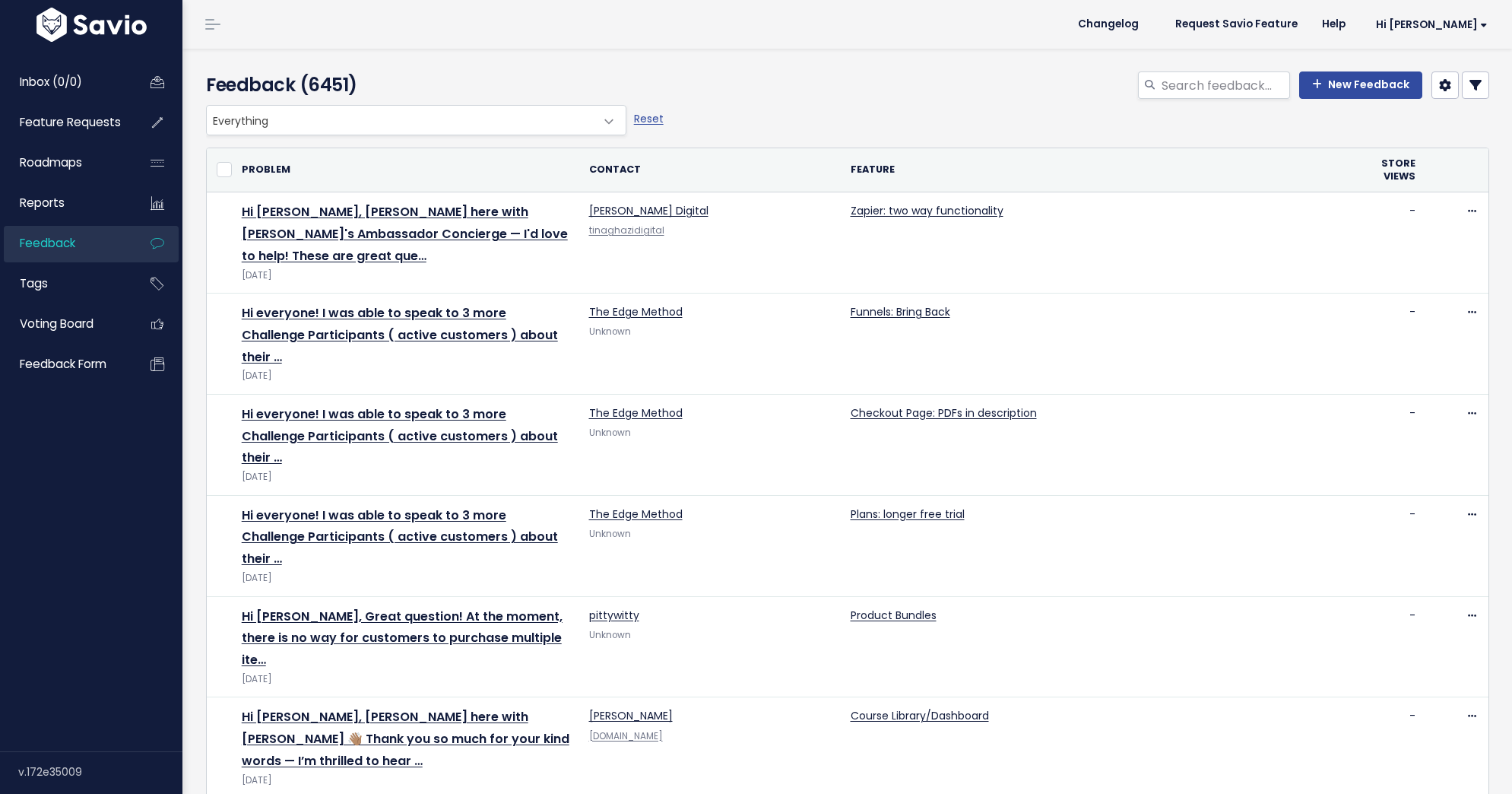
select select
click at [1477, 87] on icon at bounding box center [1476, 85] width 12 height 12
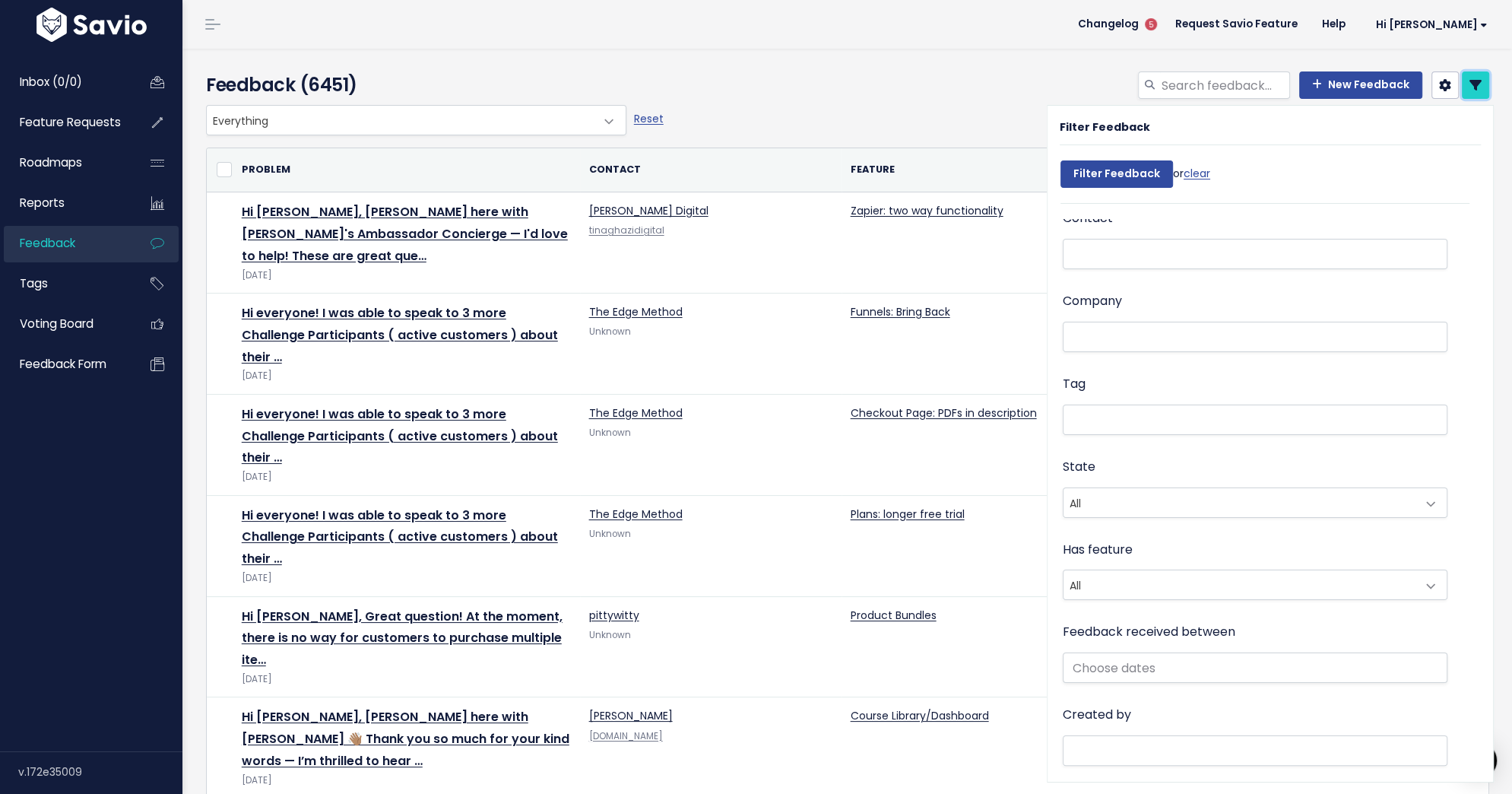
scroll to position [111, 0]
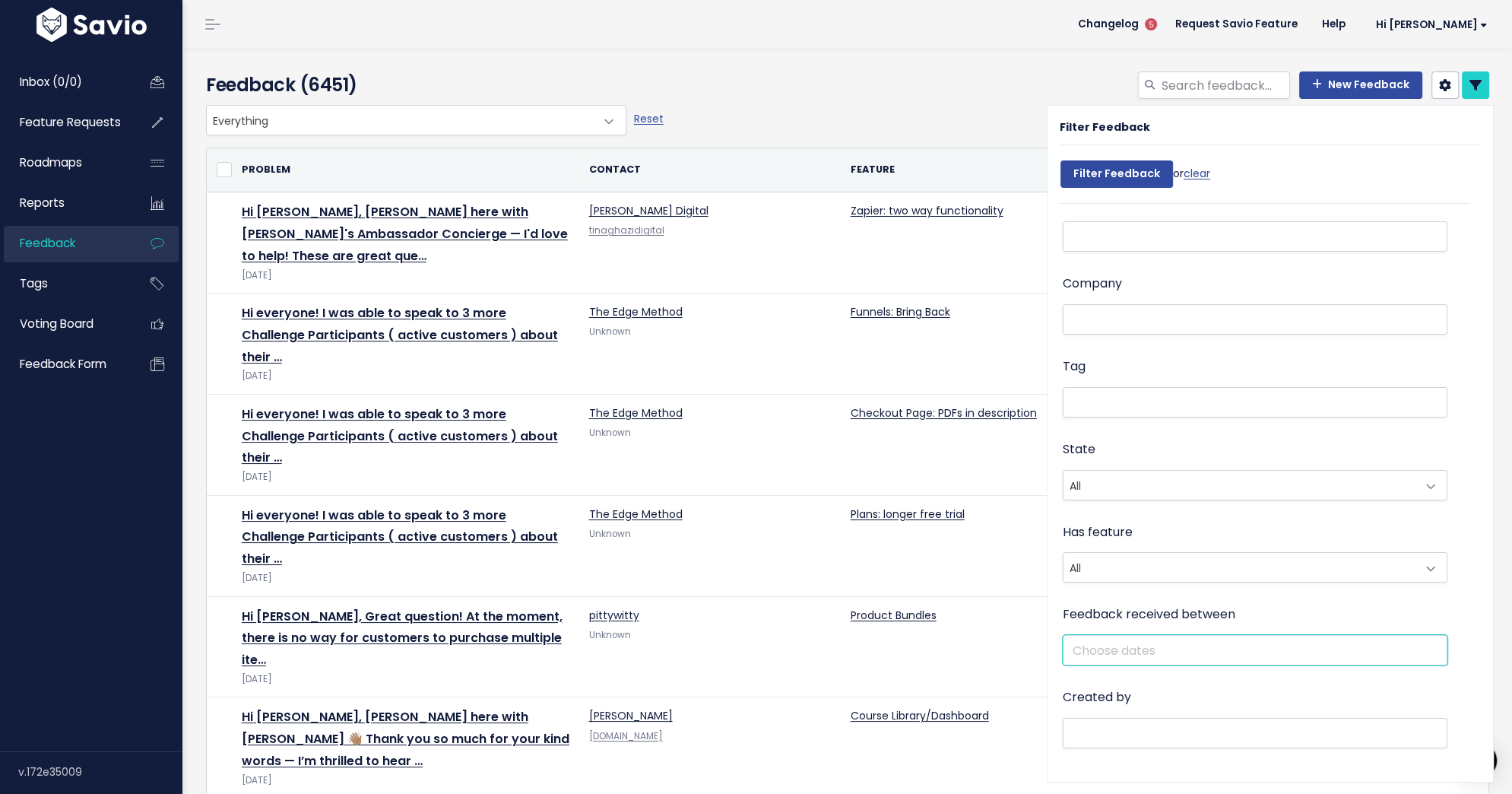
click at [1119, 651] on input "text" at bounding box center [1255, 649] width 385 height 30
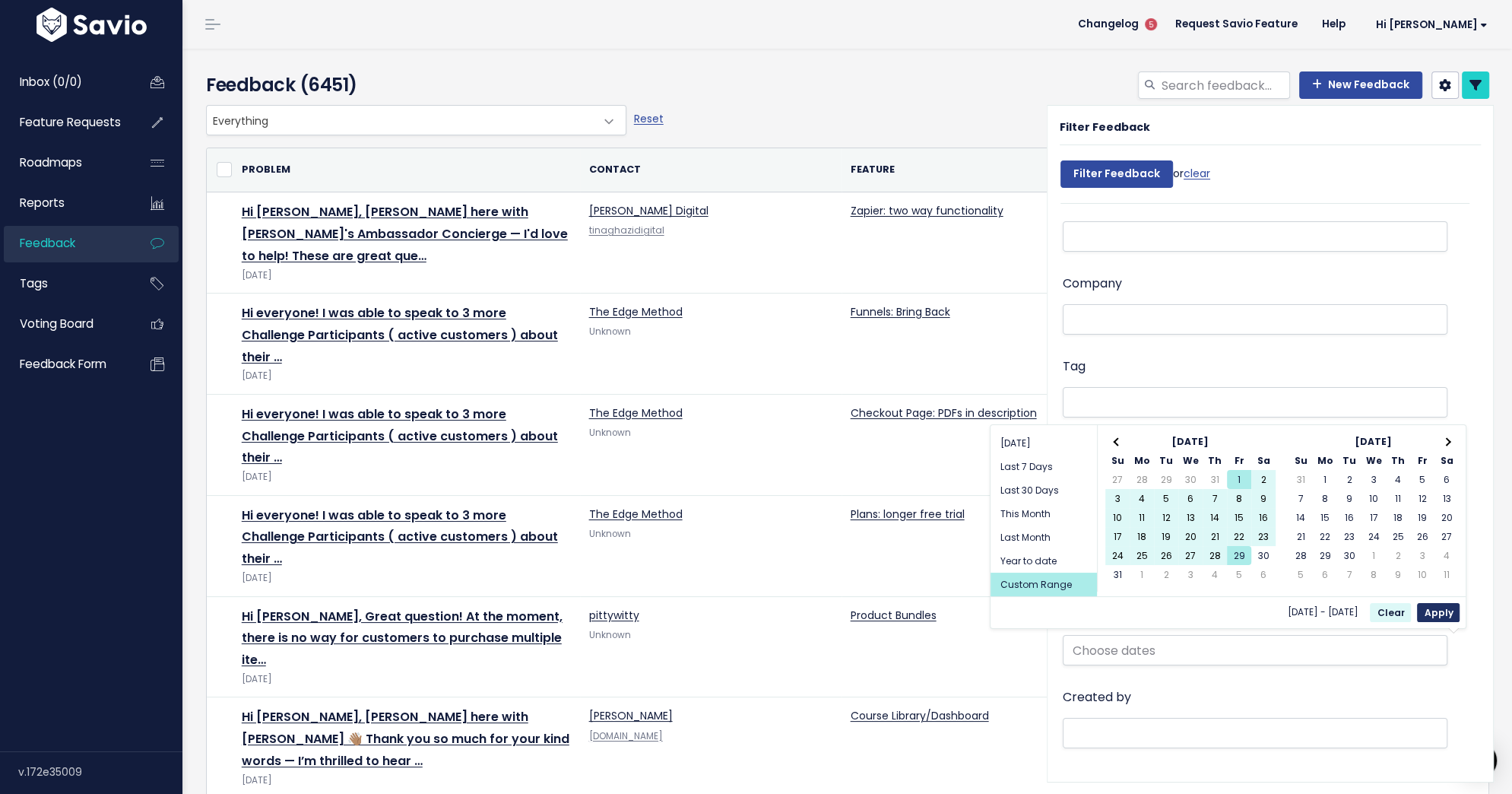
click at [1432, 611] on button "Apply" at bounding box center [1438, 612] width 42 height 19
type input "[DATE] - [DATE]"
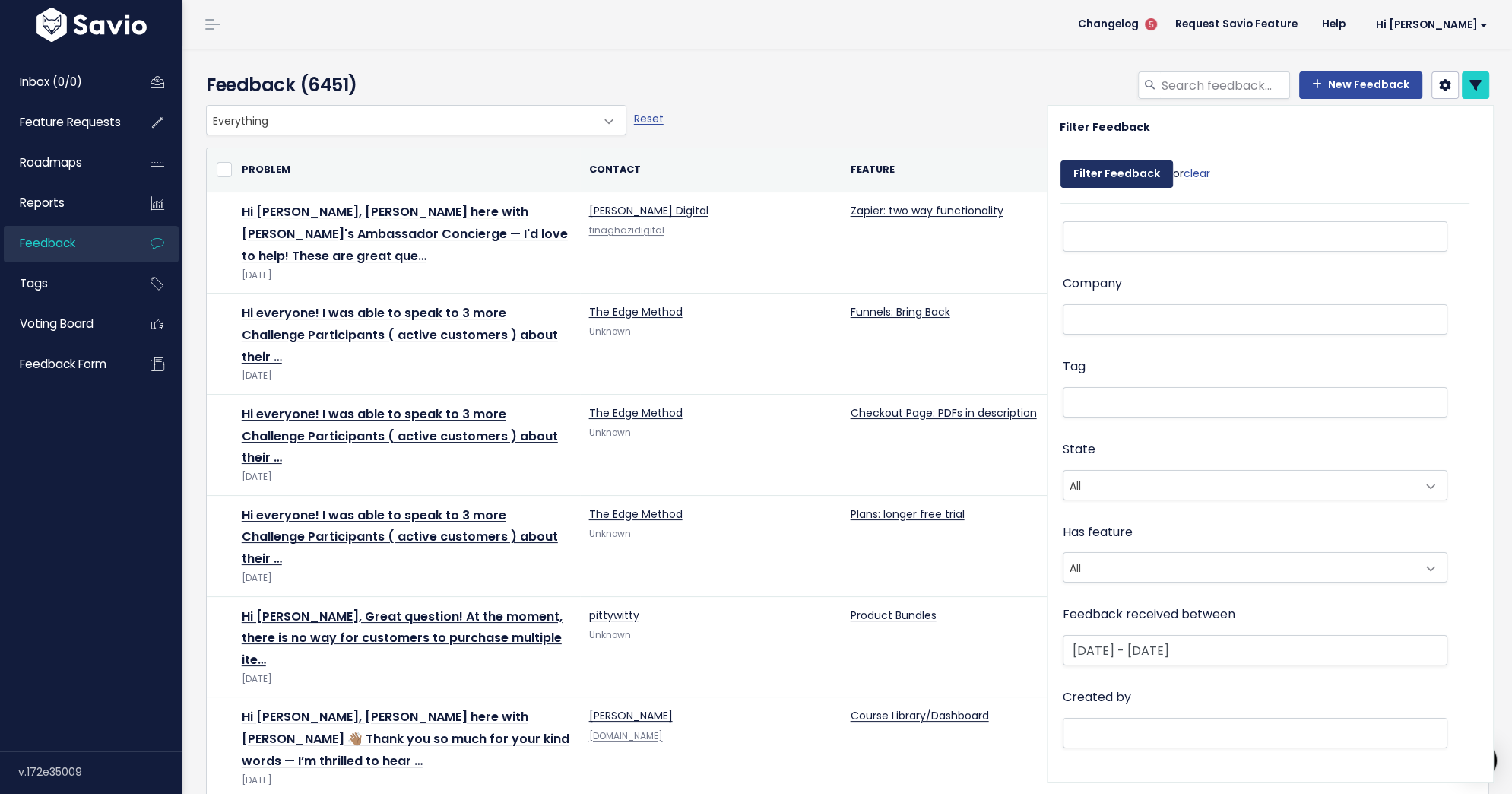
click at [1136, 171] on input "Filter Feedback" at bounding box center [1117, 174] width 113 height 28
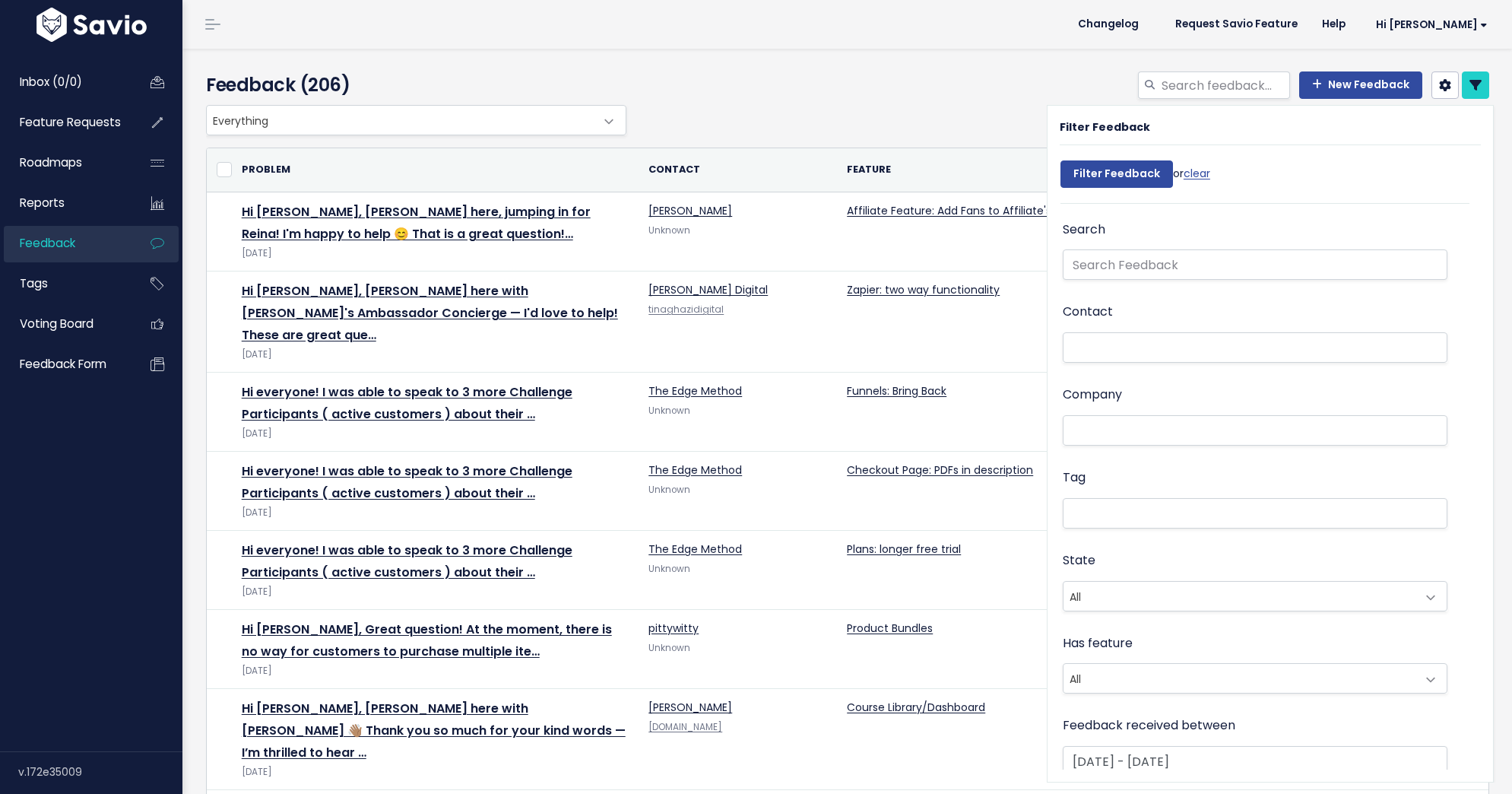
select select
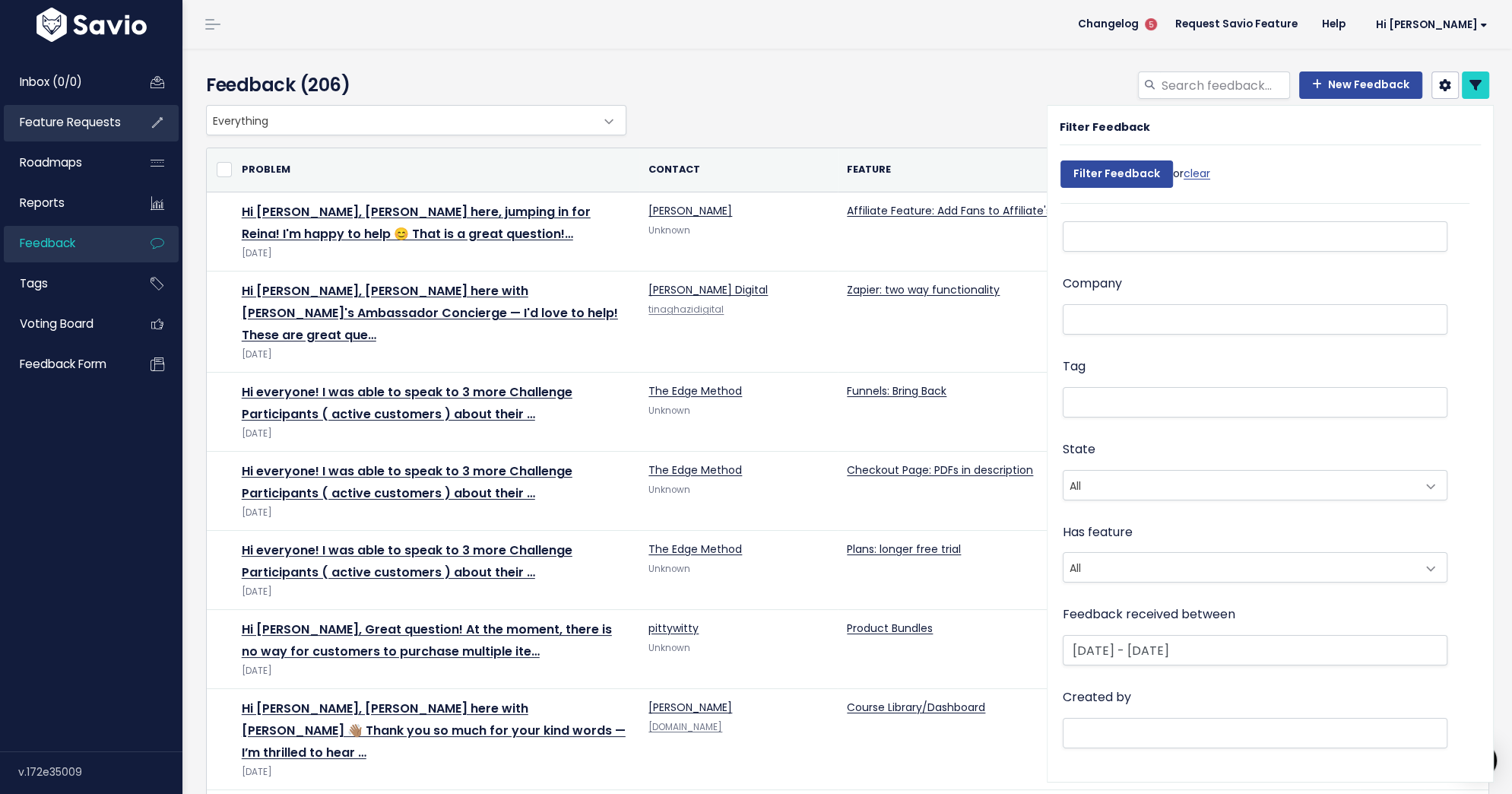
click at [108, 132] on link "Feature Requests" at bounding box center [65, 122] width 122 height 35
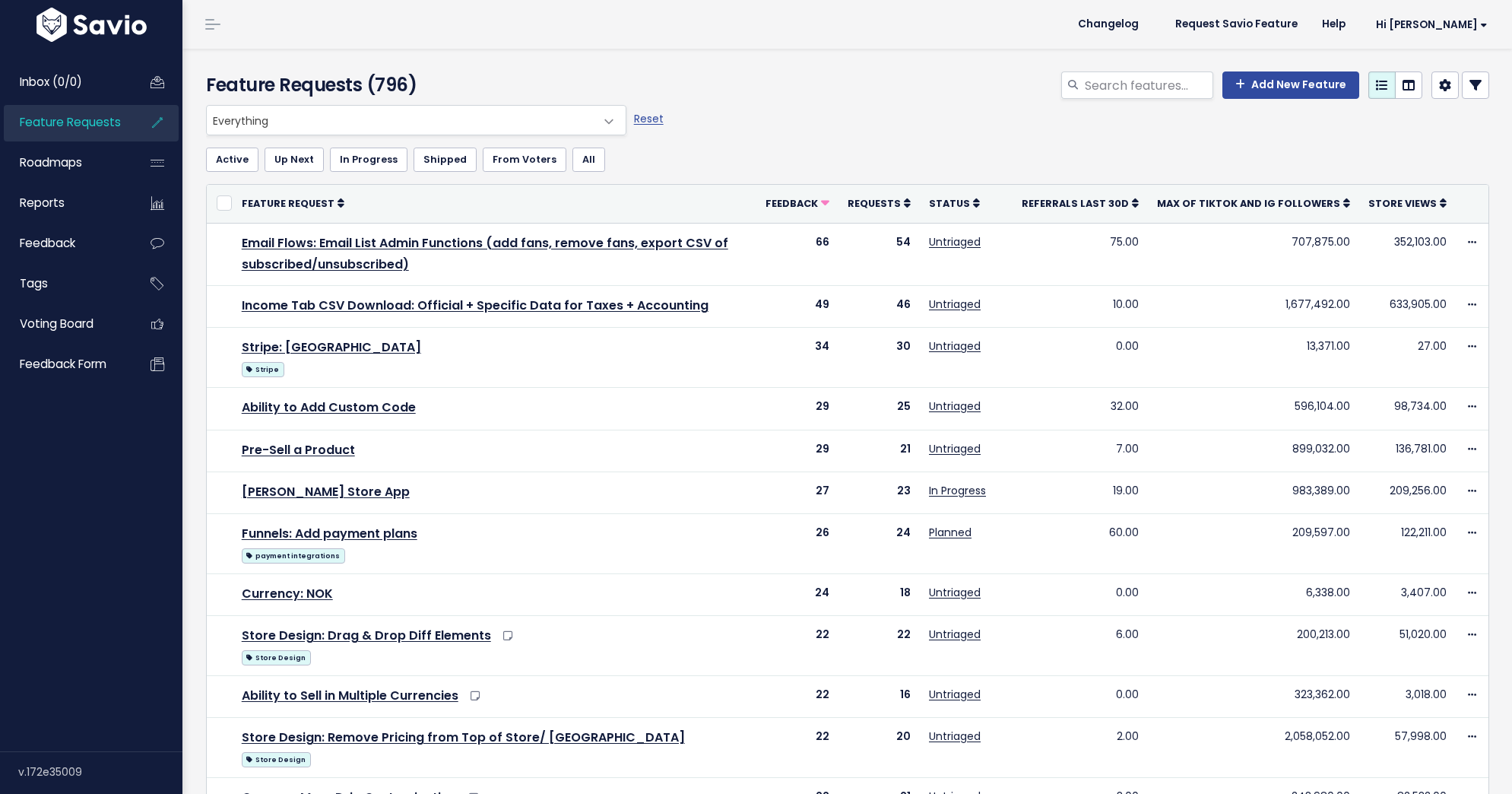
select select
click at [1474, 90] on icon at bounding box center [1476, 85] width 12 height 12
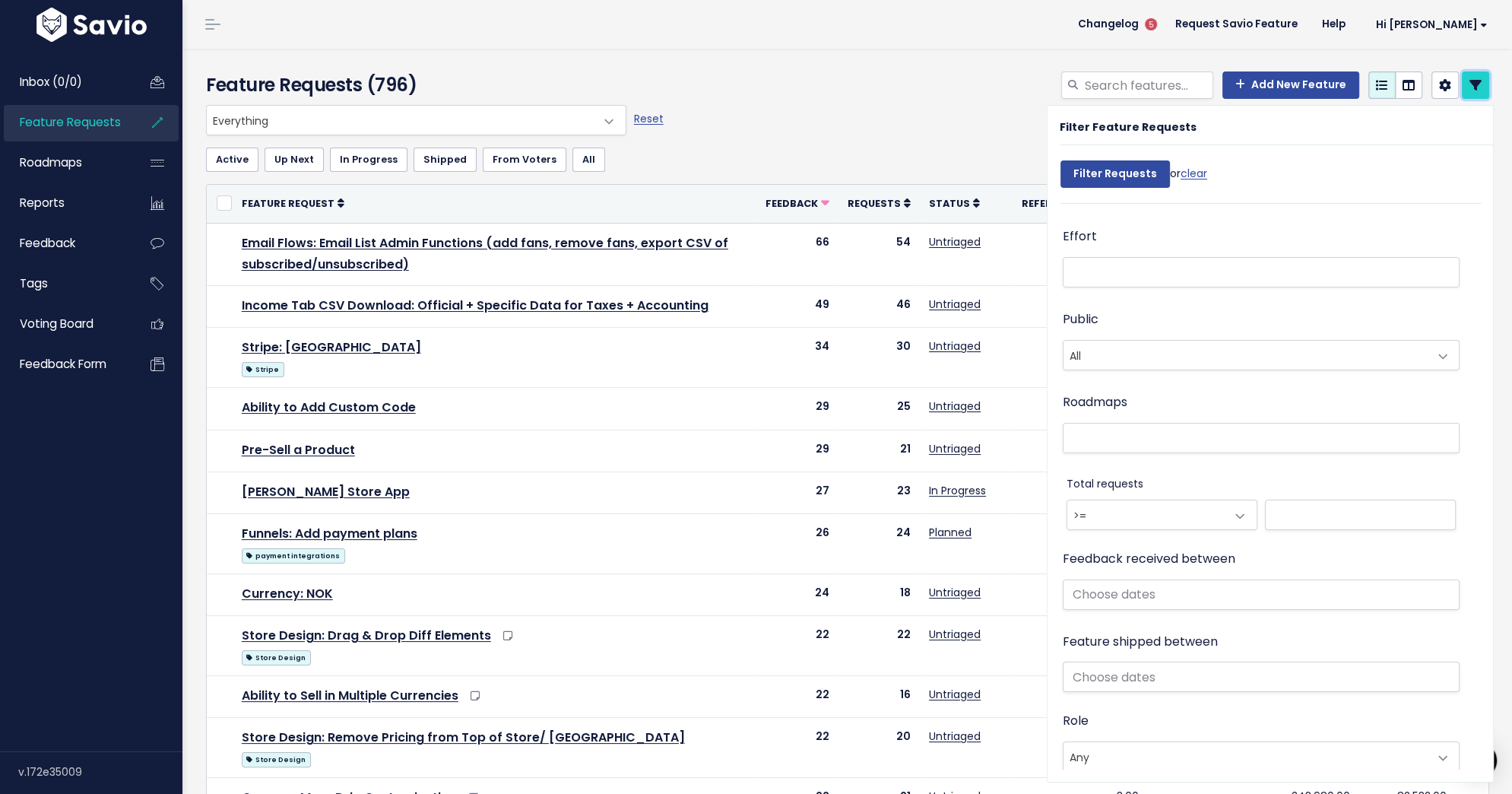
scroll to position [578, 0]
click at [1125, 592] on input "text" at bounding box center [1261, 588] width 397 height 30
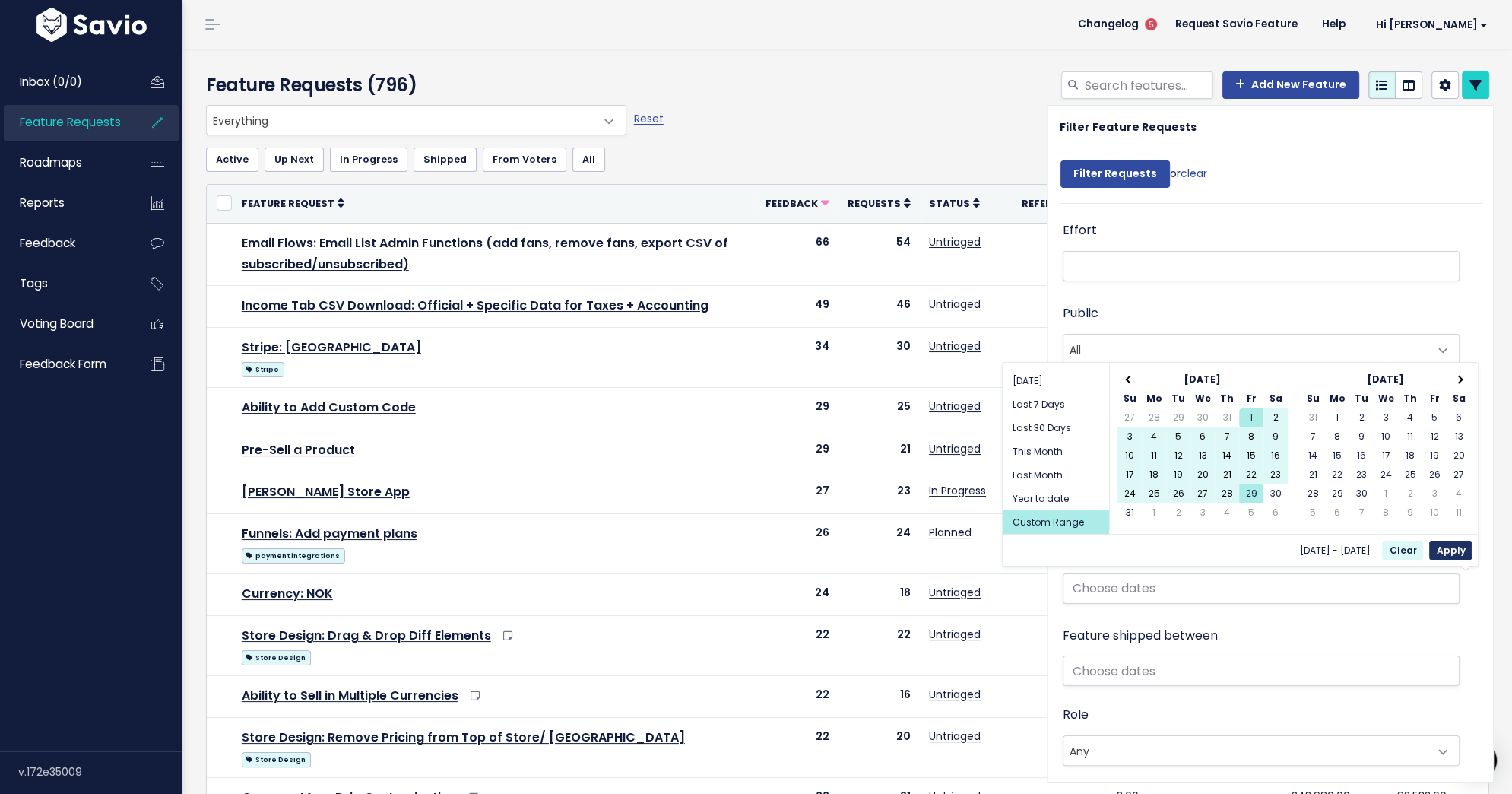
click at [1453, 552] on button "Apply" at bounding box center [1450, 550] width 42 height 19
type input "[DATE] - [DATE]"
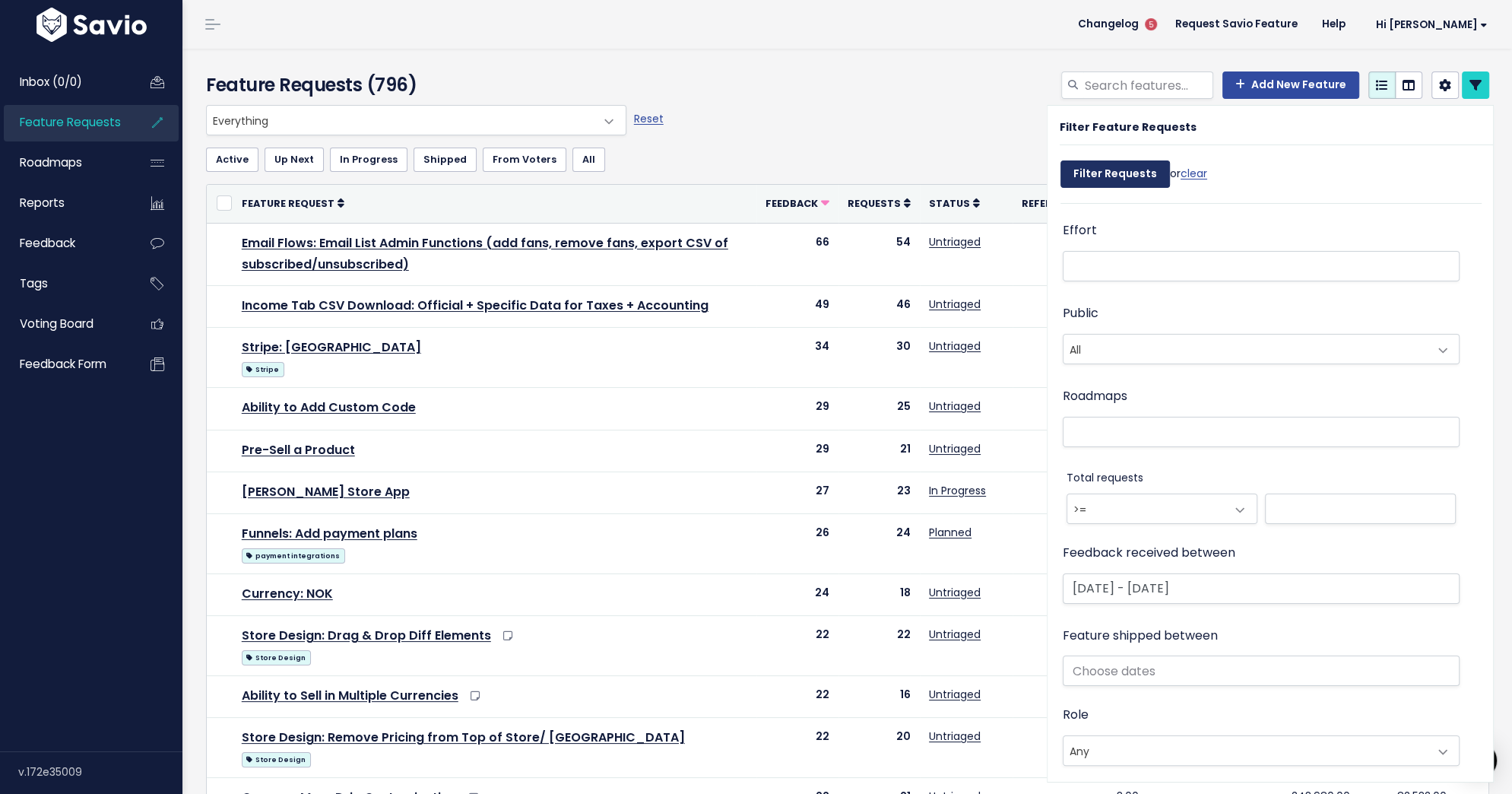
click at [1137, 177] on input "Filter Requests" at bounding box center [1115, 174] width 109 height 28
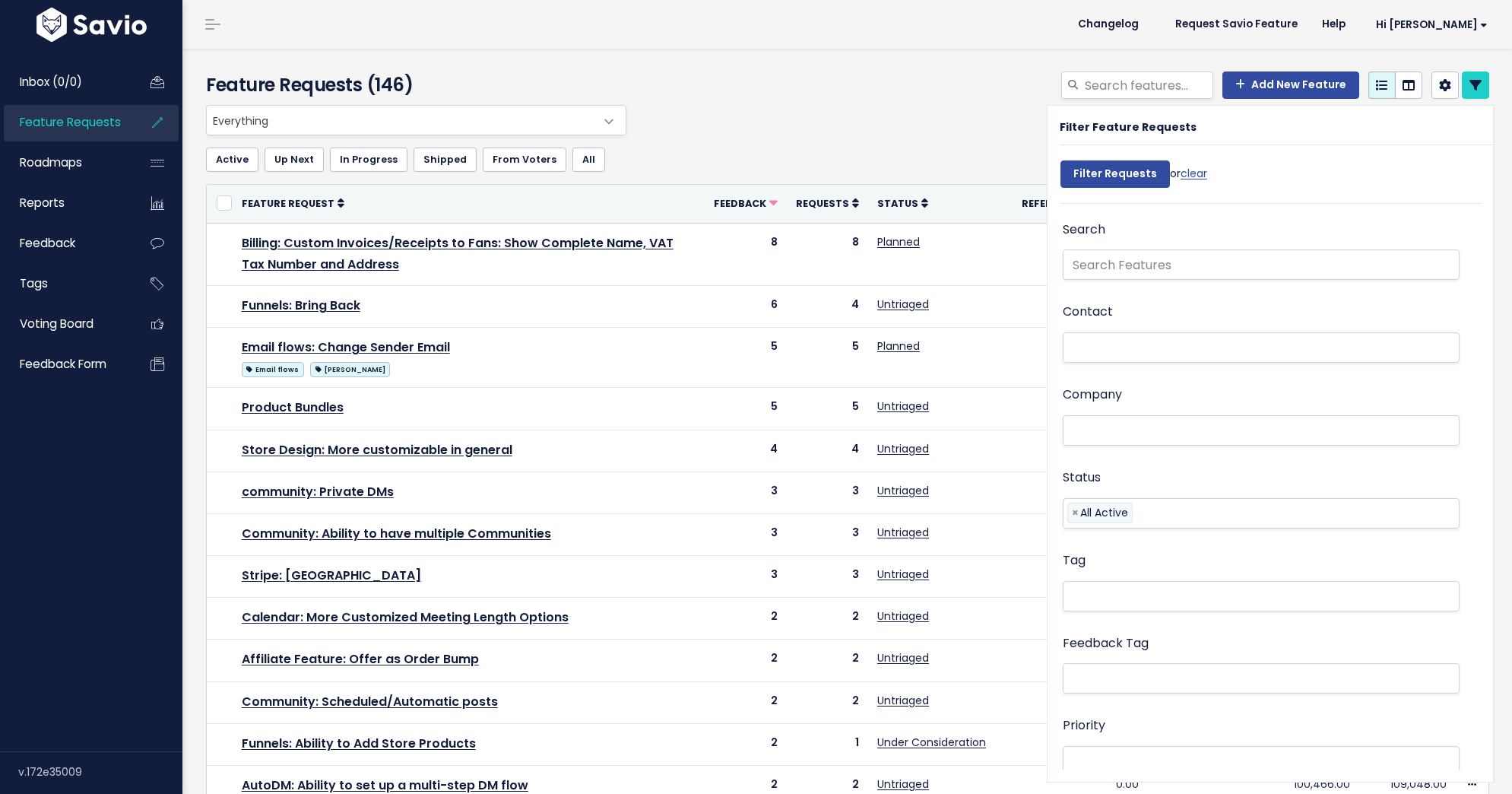
select select
